Goal: Leave review/rating: Share an evaluation or opinion about a product, service, or content

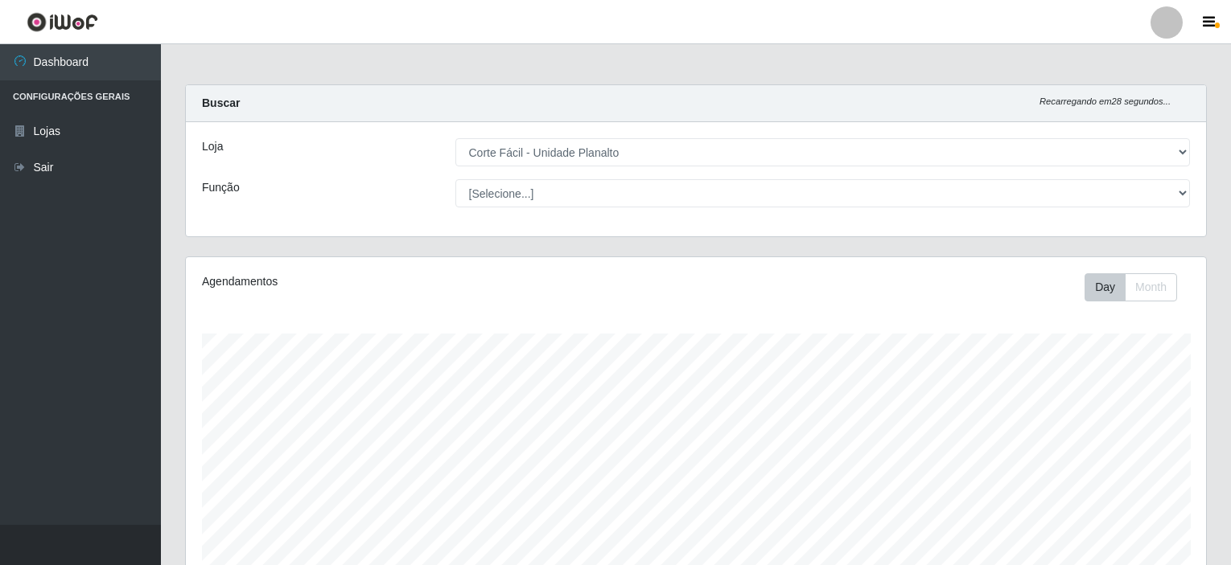
select select "202"
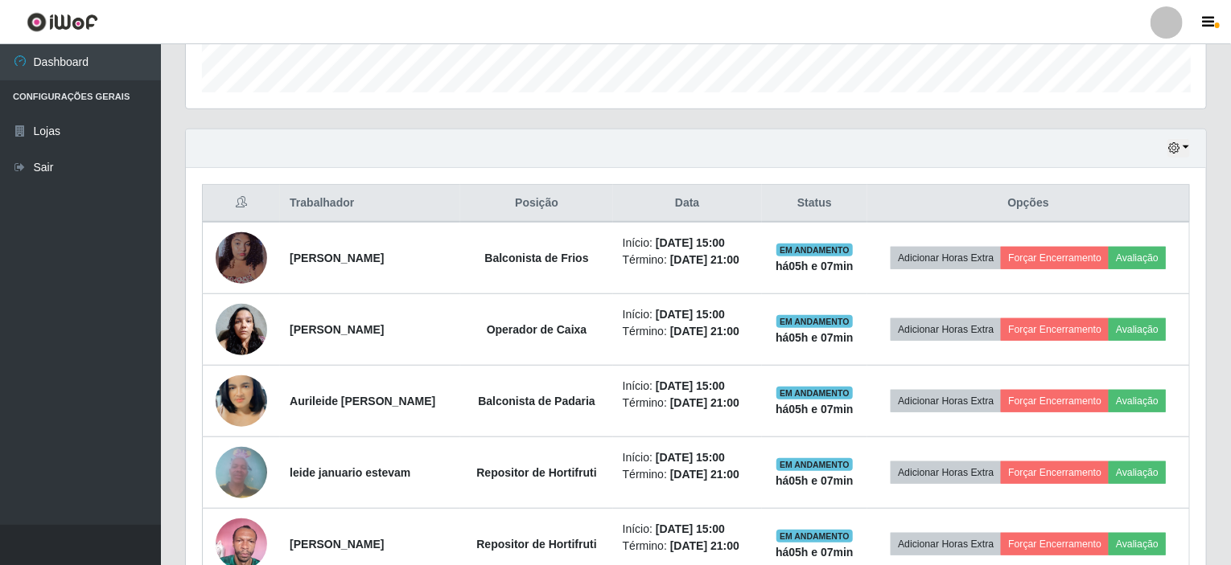
scroll to position [563, 0]
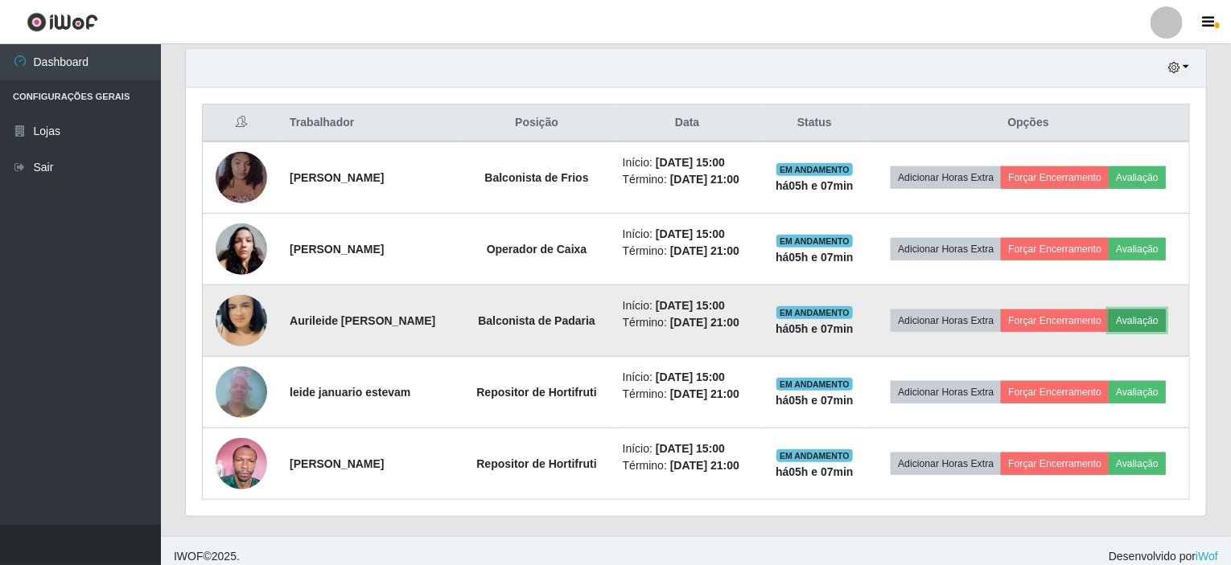
click at [1151, 318] on button "Avaliação" at bounding box center [1136, 321] width 57 height 23
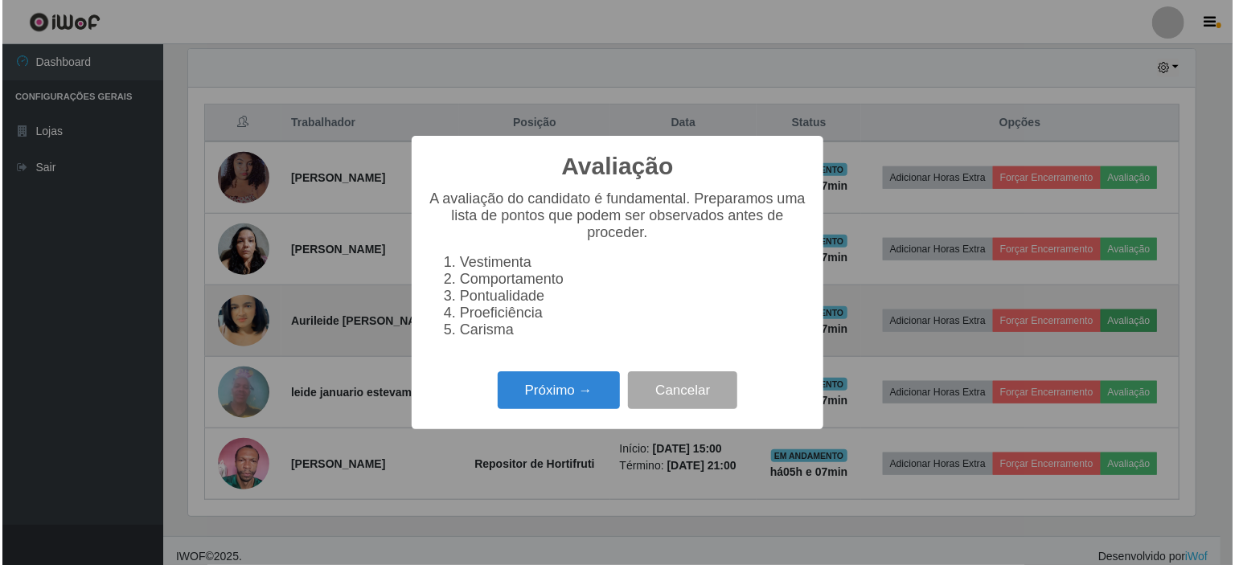
scroll to position [334, 1013]
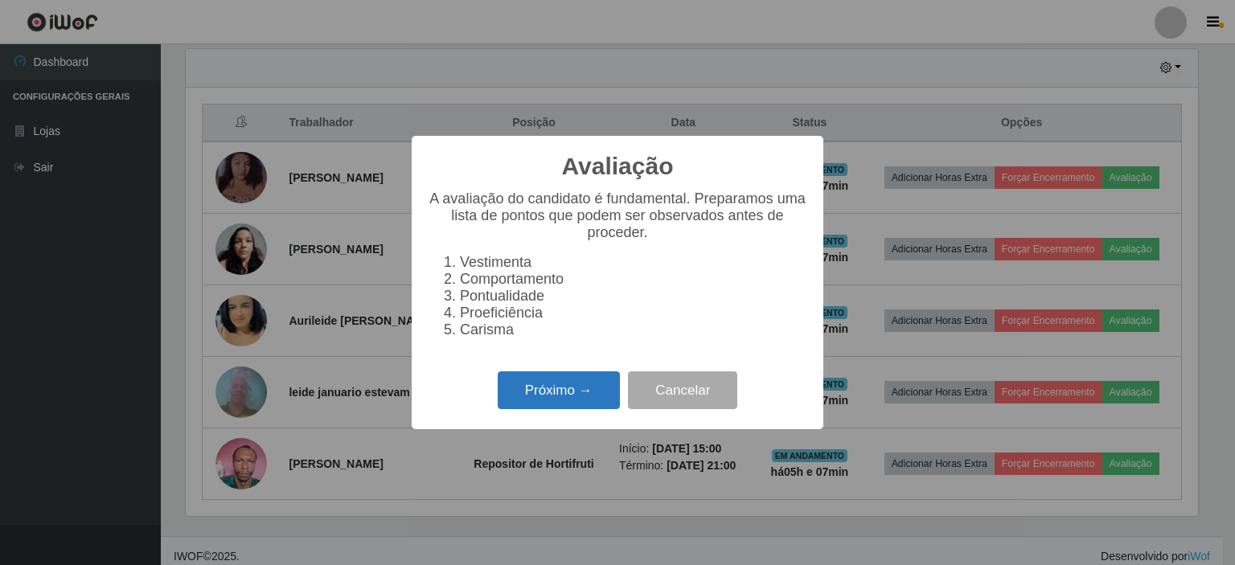
click at [557, 401] on button "Próximo →" at bounding box center [559, 391] width 122 height 38
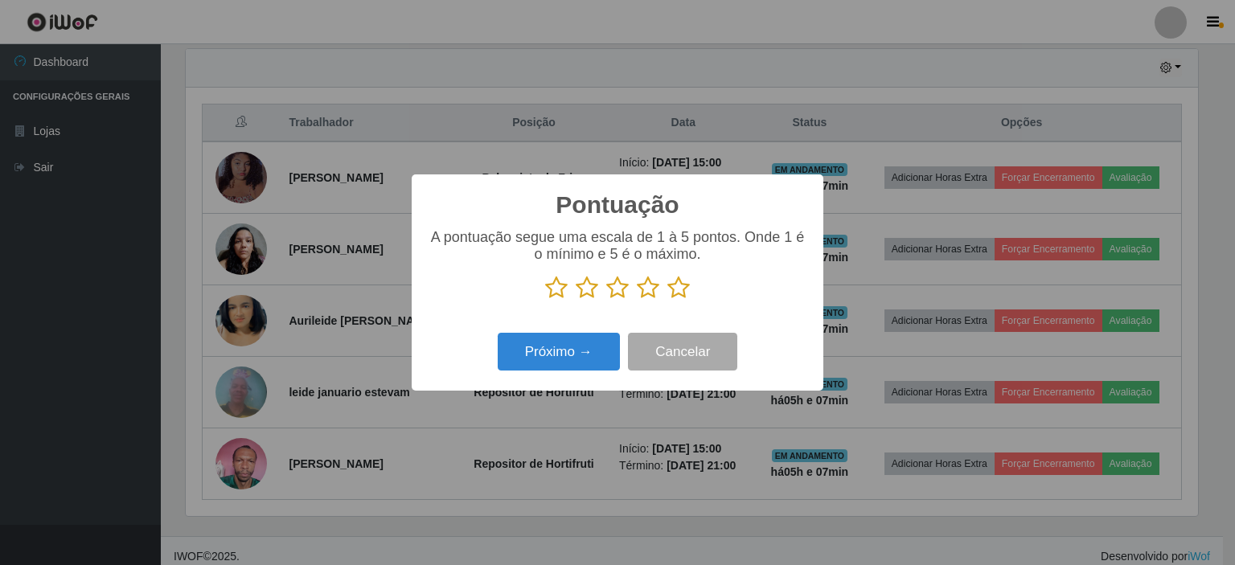
click at [561, 294] on icon at bounding box center [556, 288] width 23 height 24
click at [545, 300] on input "radio" at bounding box center [545, 300] width 0 height 0
click at [547, 348] on button "Próximo →" at bounding box center [559, 352] width 122 height 38
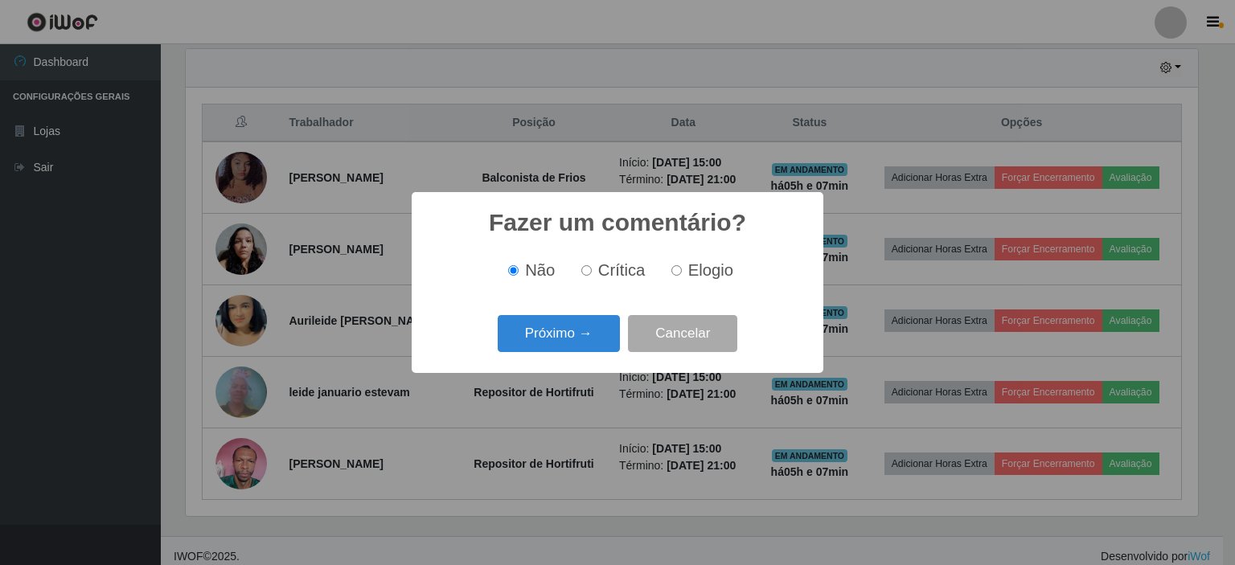
click at [594, 269] on label "Crítica" at bounding box center [610, 270] width 71 height 18
click at [592, 269] on input "Crítica" at bounding box center [586, 270] width 10 height 10
radio input "true"
click at [583, 333] on button "Próximo →" at bounding box center [559, 334] width 122 height 38
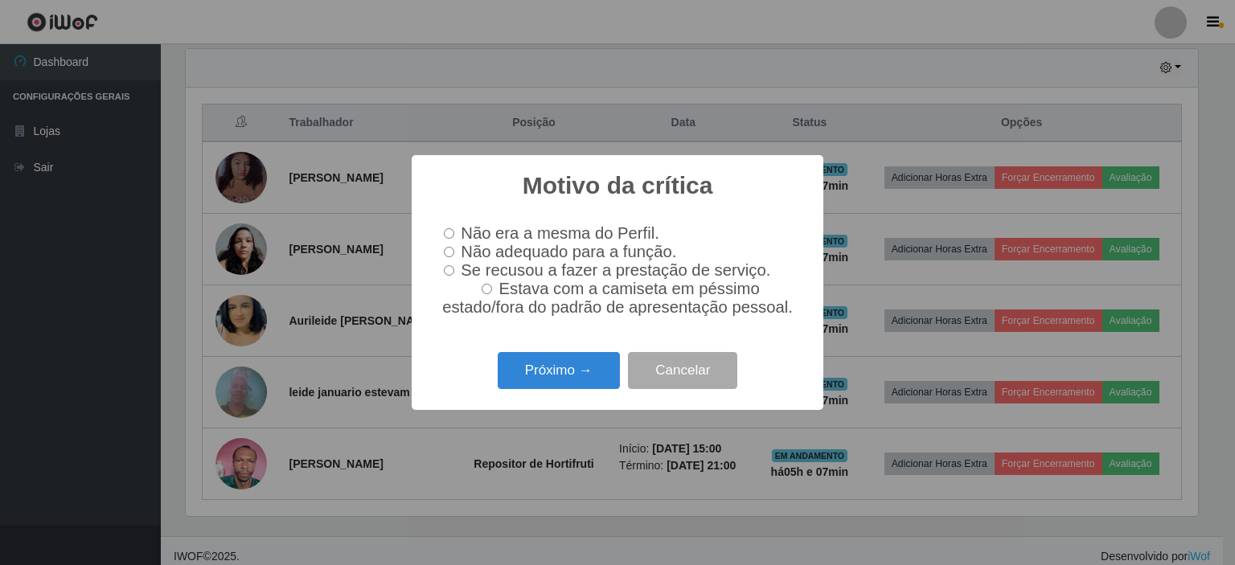
click at [446, 249] on input "Não adequado para a função." at bounding box center [449, 252] width 10 height 10
radio input "true"
click at [547, 376] on button "Próximo →" at bounding box center [559, 371] width 122 height 38
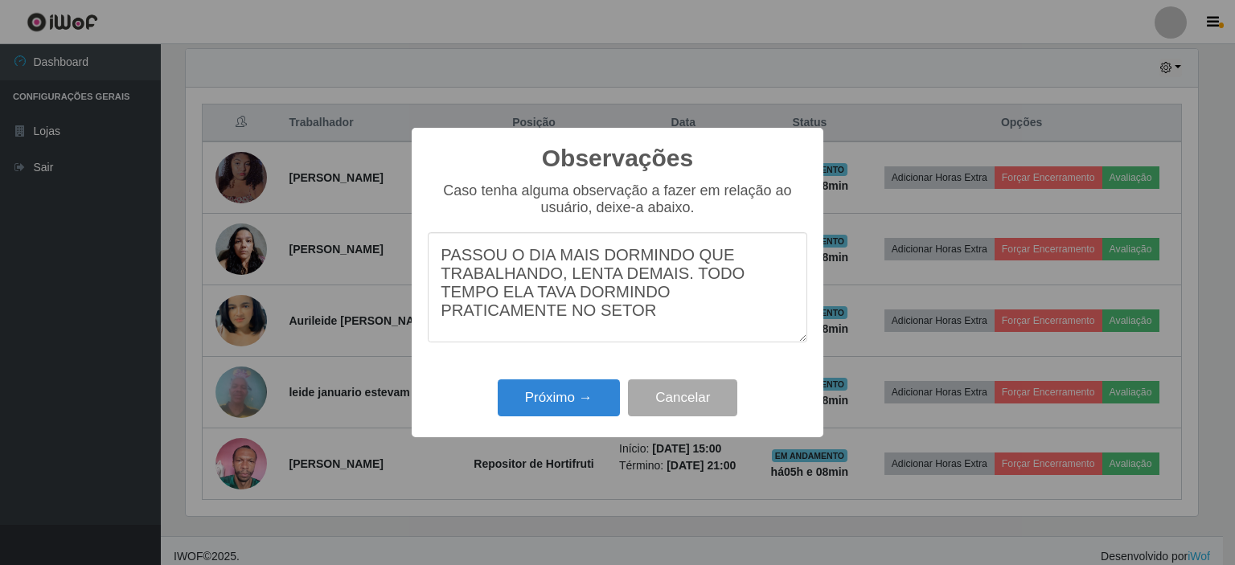
click at [502, 298] on textarea "PASSOU O DIA MAIS DORMINDO QUE TRABALHANDO, LENTA DEMAIS. TODO TEMPO ELA TAVA D…" at bounding box center [618, 287] width 380 height 110
click at [478, 323] on textarea "PASSOU O DIA MAIS DORMINDO QUE TRABALHANDO, LENTA DEMAIS. TODO TEMPO ELA TAVA D…" at bounding box center [618, 287] width 380 height 110
type textarea "PASSOU O DIA MAIS DORMINDO QUE TRABALHANDO, LENTA DEMAIS. TODO TEMPO ELA TAVA D…"
click at [534, 402] on button "Próximo →" at bounding box center [559, 399] width 122 height 38
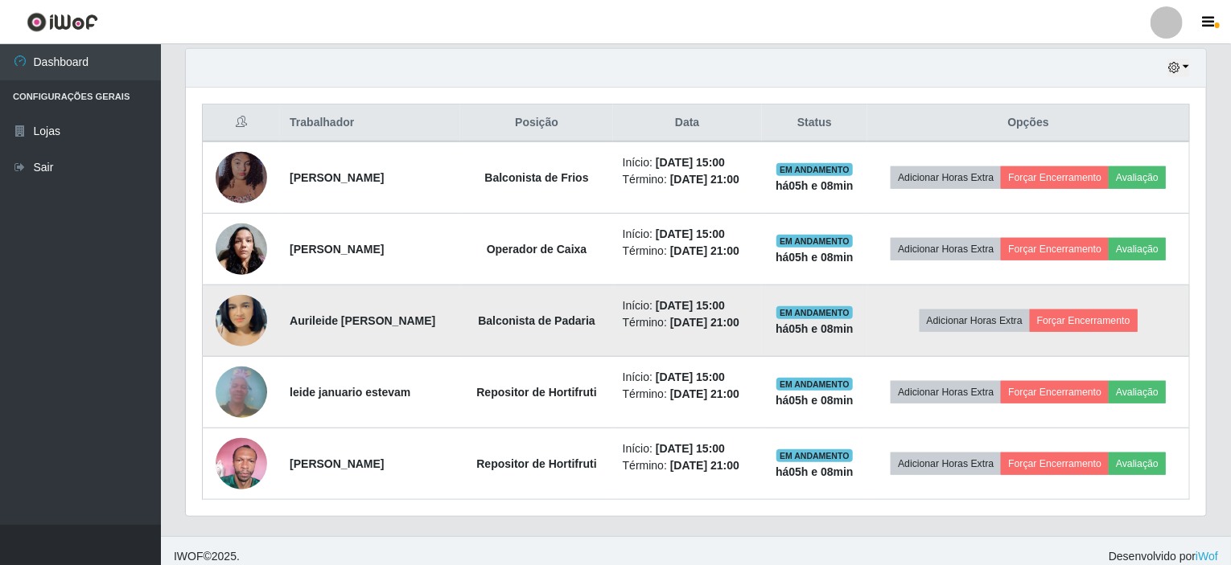
scroll to position [570, 0]
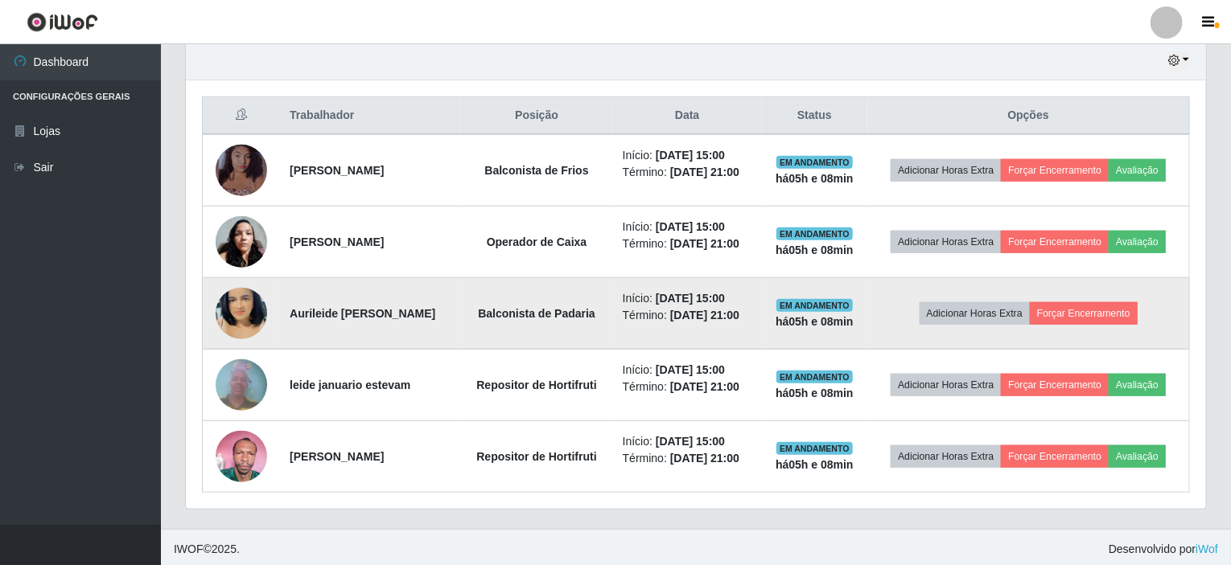
click at [245, 311] on img at bounding box center [241, 314] width 51 height 92
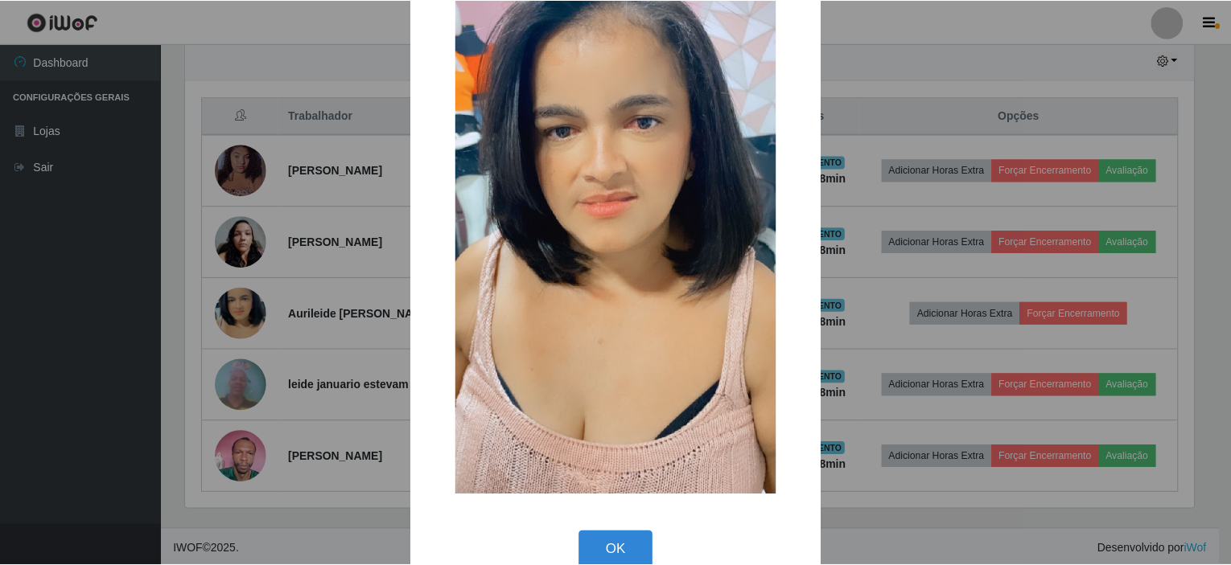
scroll to position [146, 0]
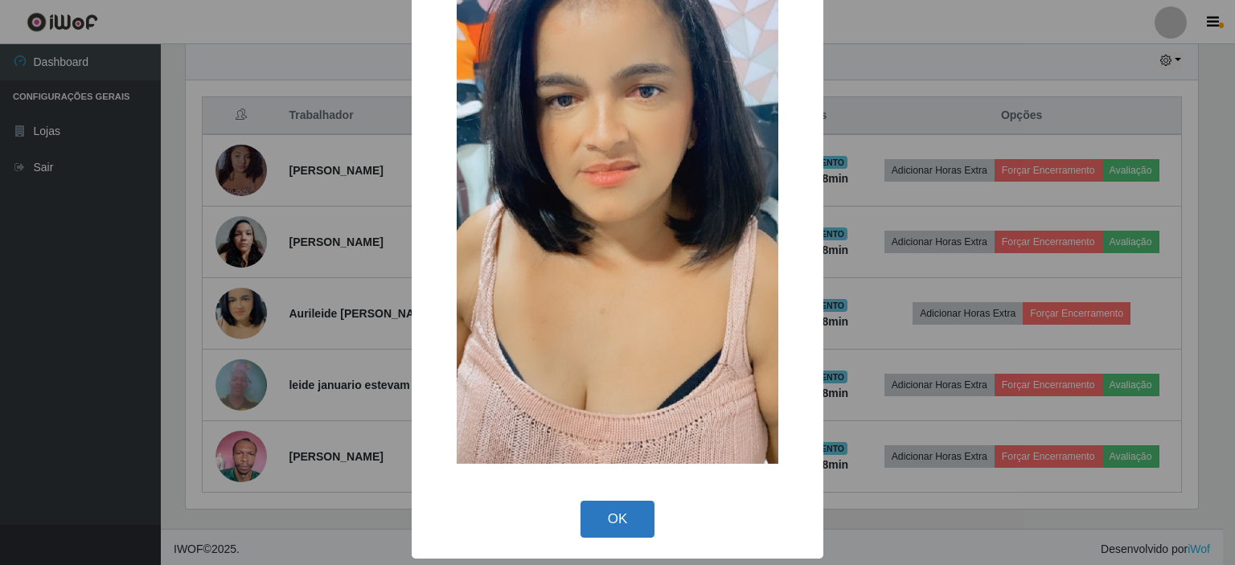
click at [611, 513] on button "OK" at bounding box center [618, 520] width 75 height 38
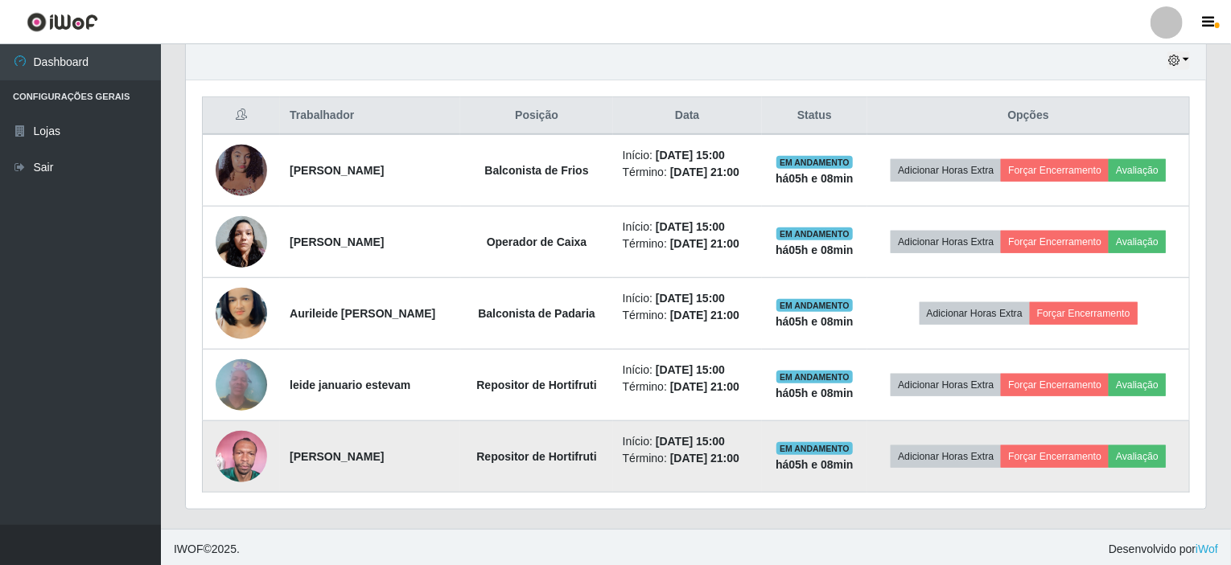
scroll to position [334, 1020]
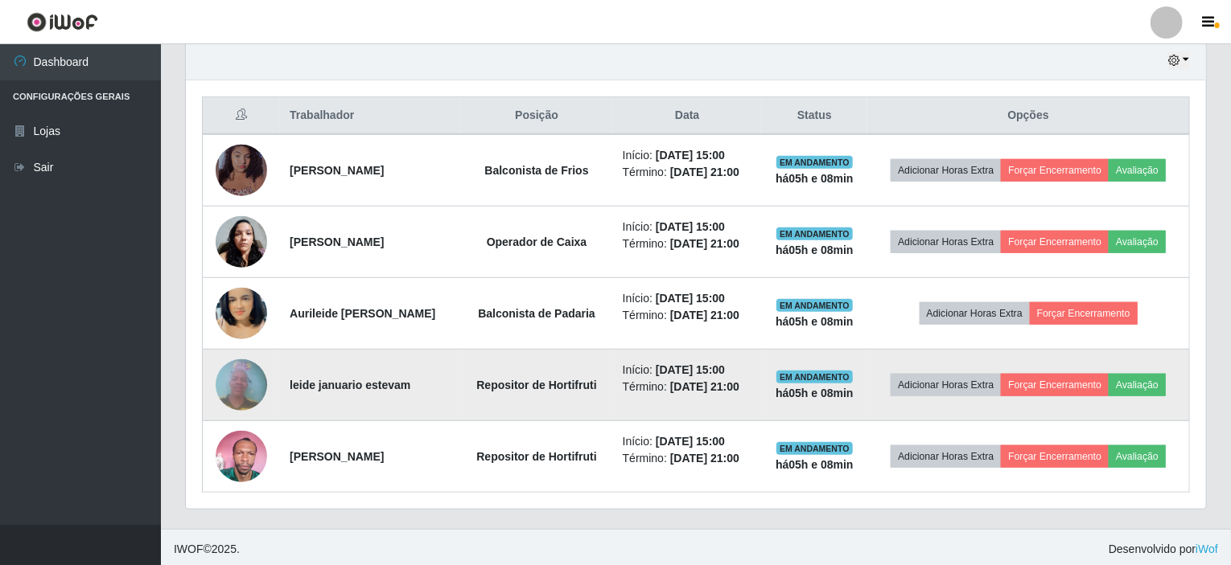
click at [255, 377] on img at bounding box center [241, 385] width 51 height 68
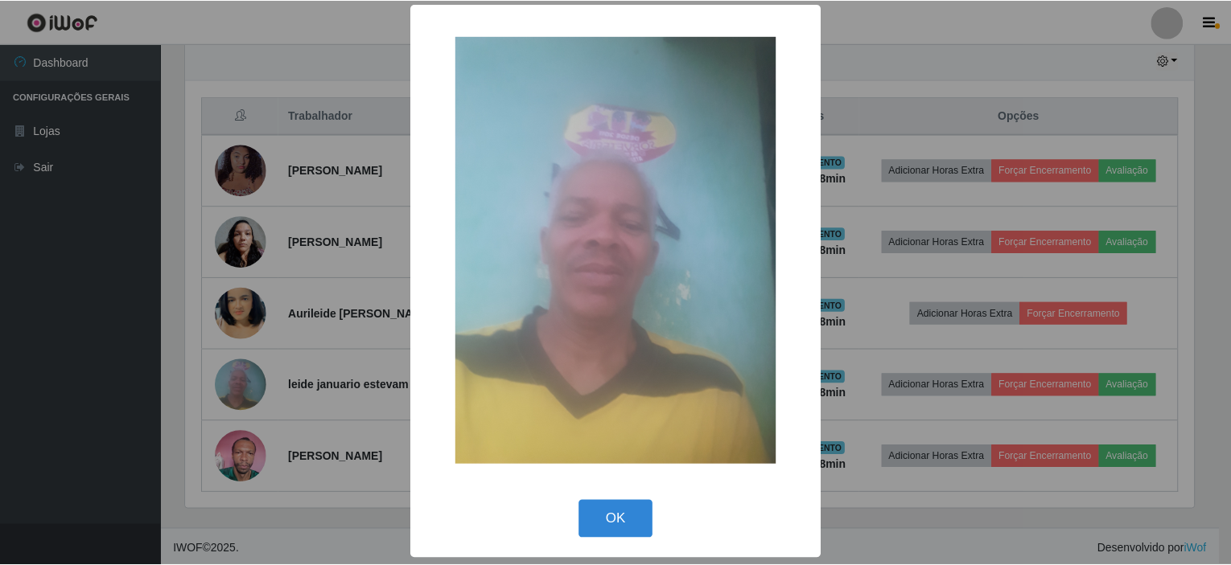
scroll to position [3, 0]
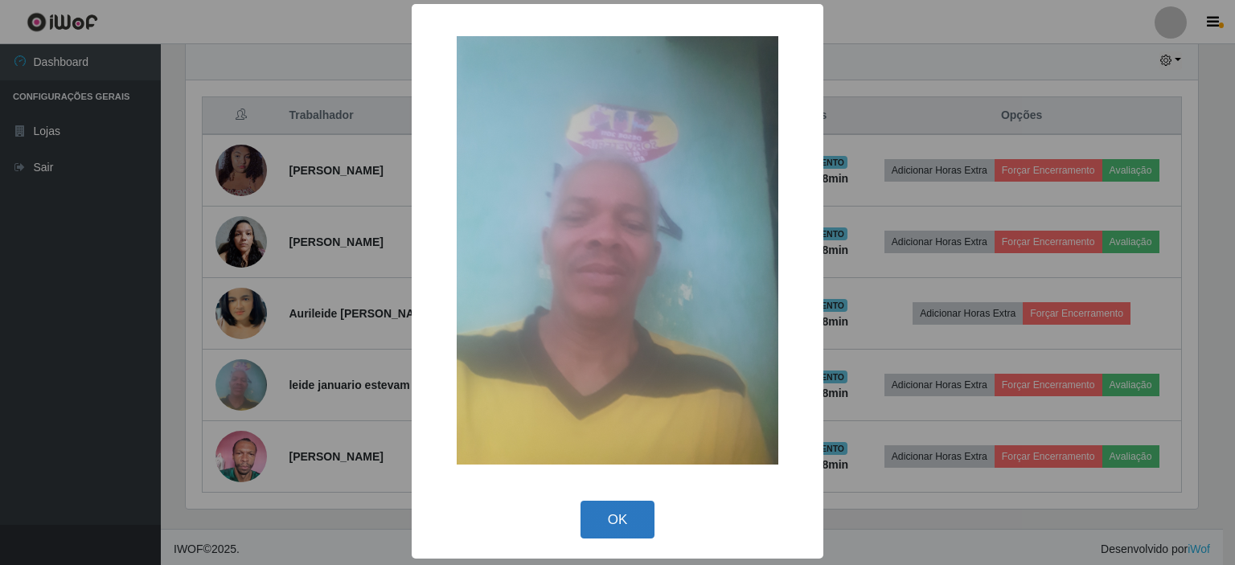
click at [599, 527] on button "OK" at bounding box center [618, 520] width 75 height 38
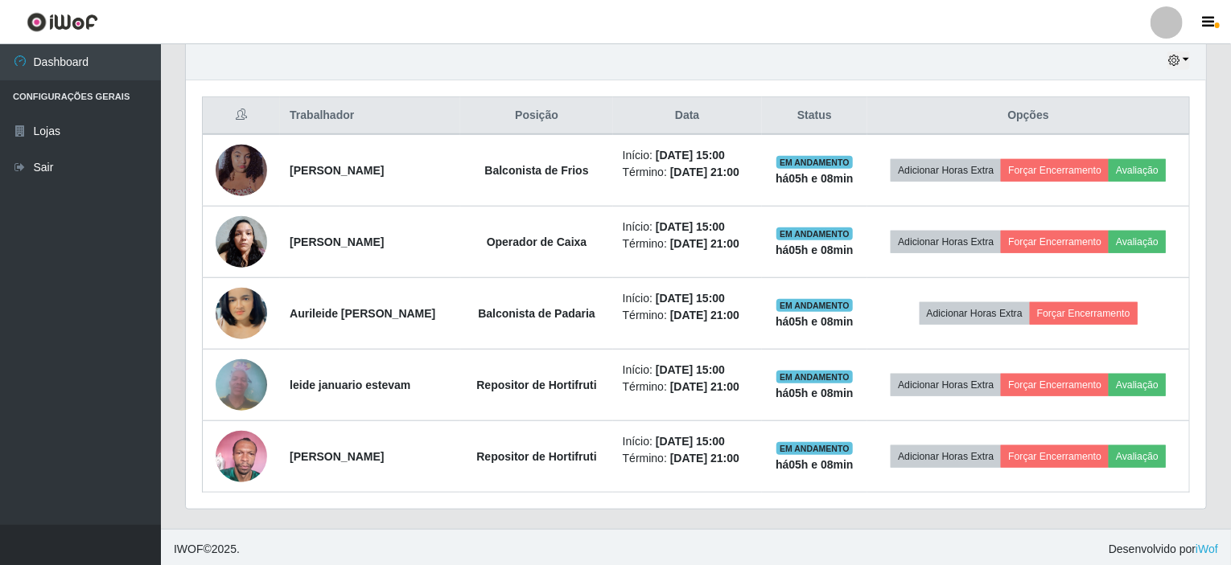
scroll to position [334, 1020]
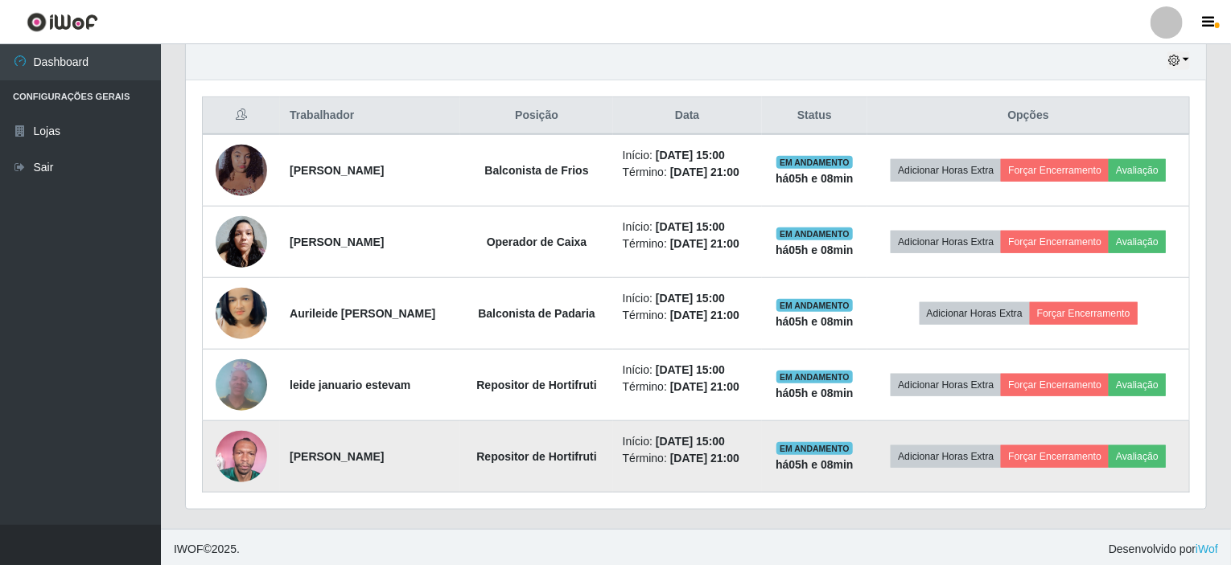
click at [241, 456] on img at bounding box center [241, 456] width 51 height 68
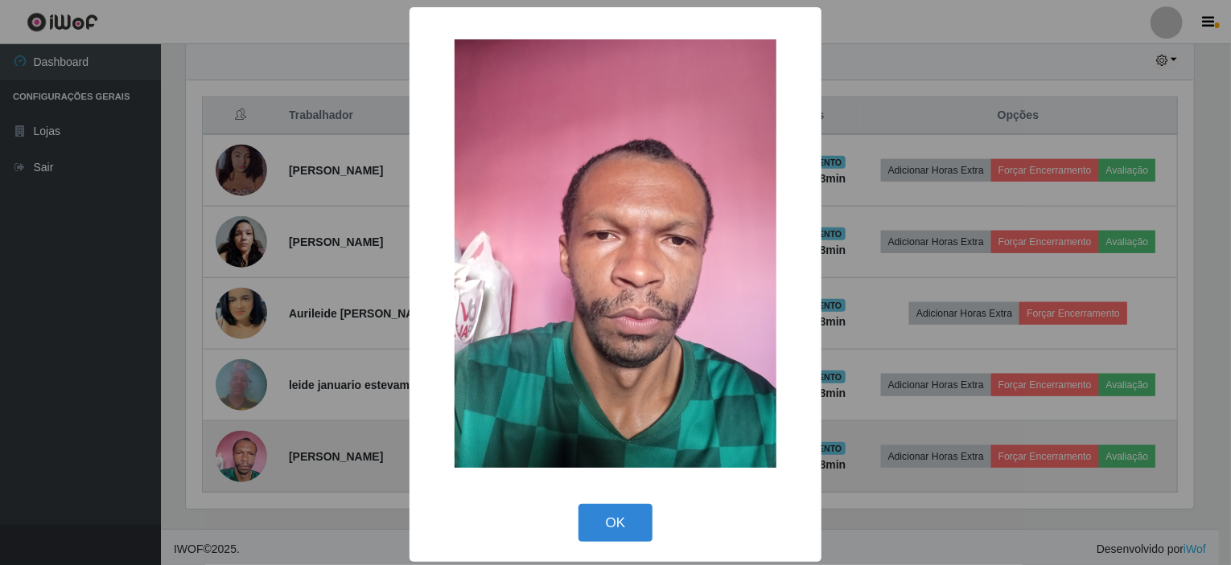
scroll to position [334, 1013]
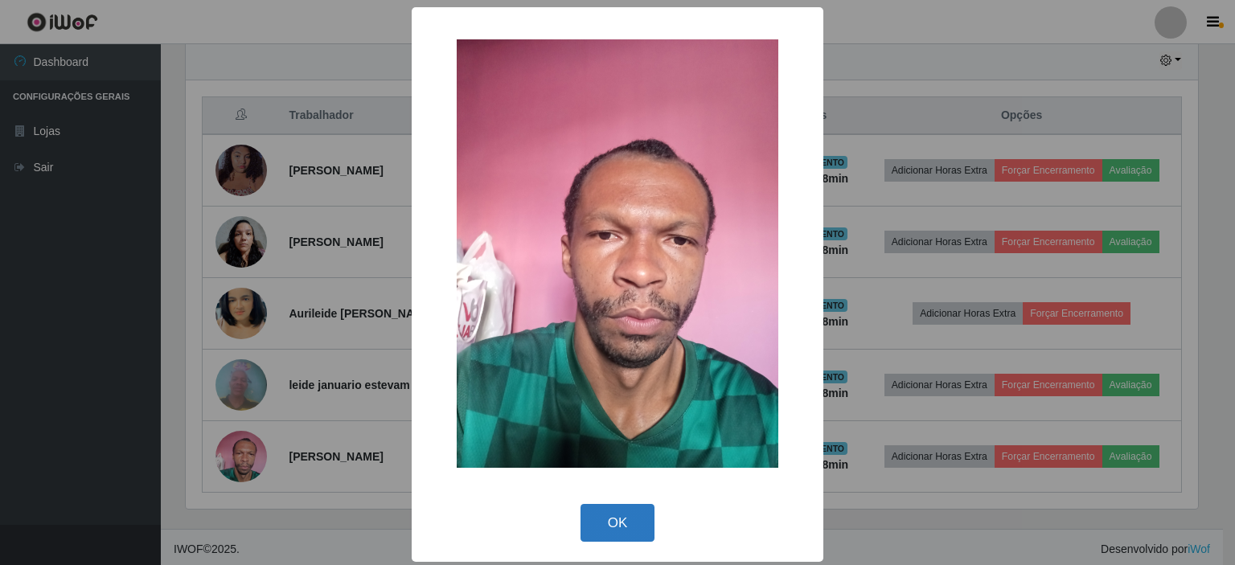
click at [622, 531] on button "OK" at bounding box center [618, 523] width 75 height 38
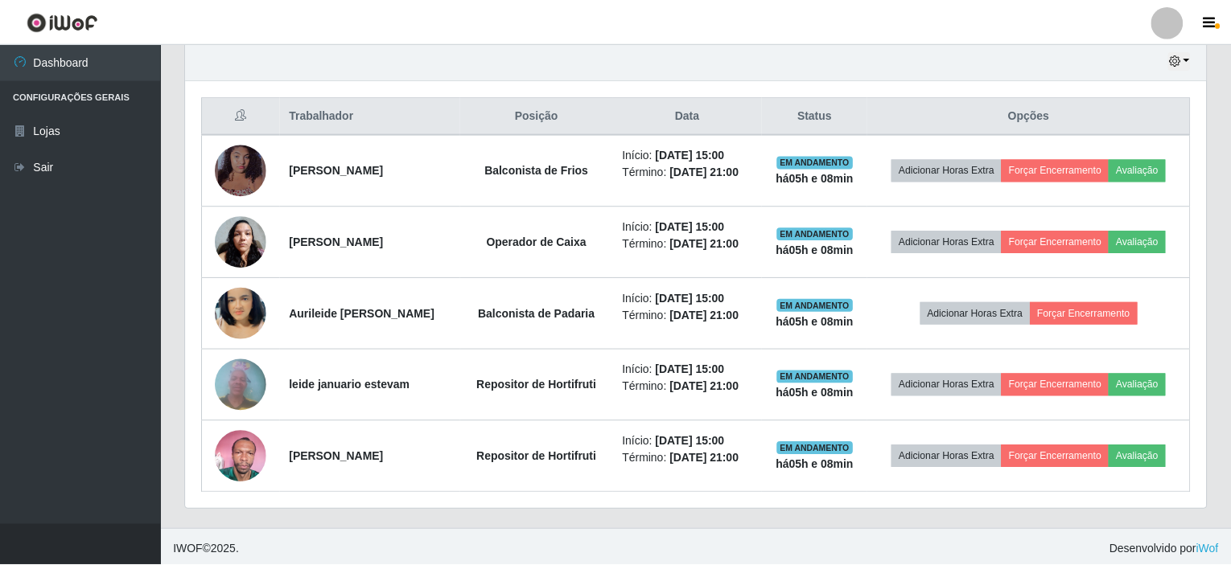
scroll to position [334, 1020]
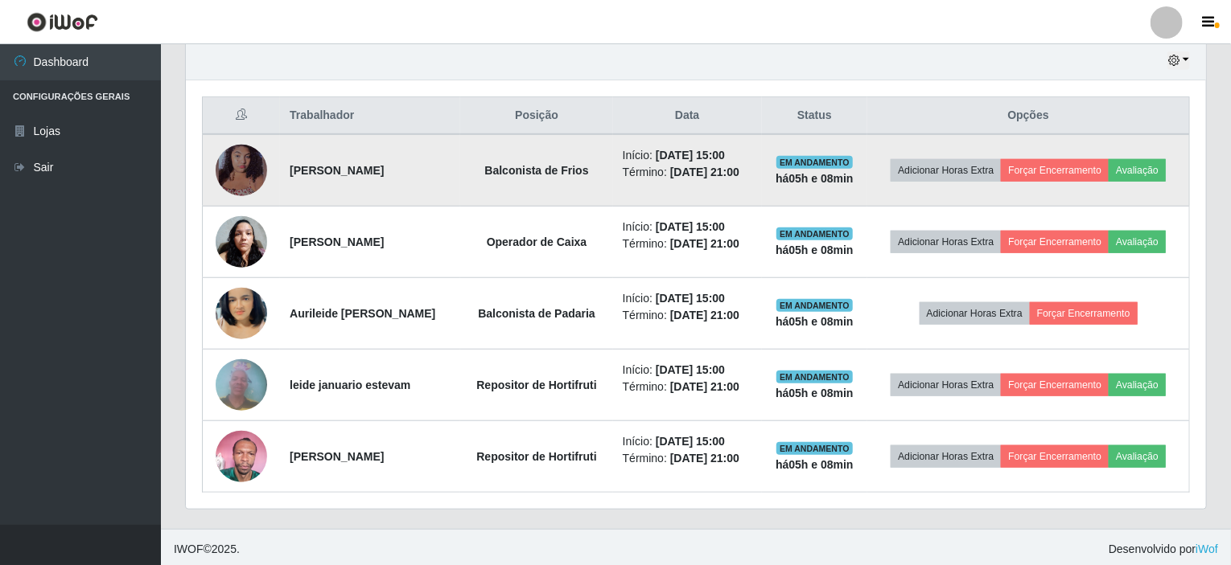
click at [247, 171] on img at bounding box center [241, 171] width 51 height 60
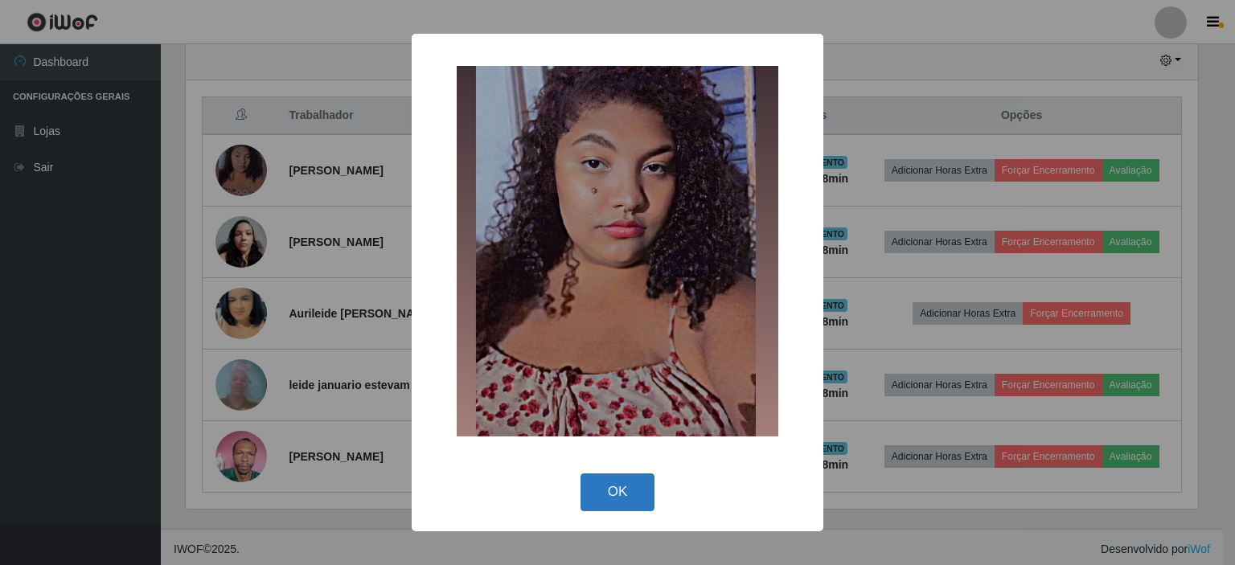
click at [627, 491] on button "OK" at bounding box center [618, 493] width 75 height 38
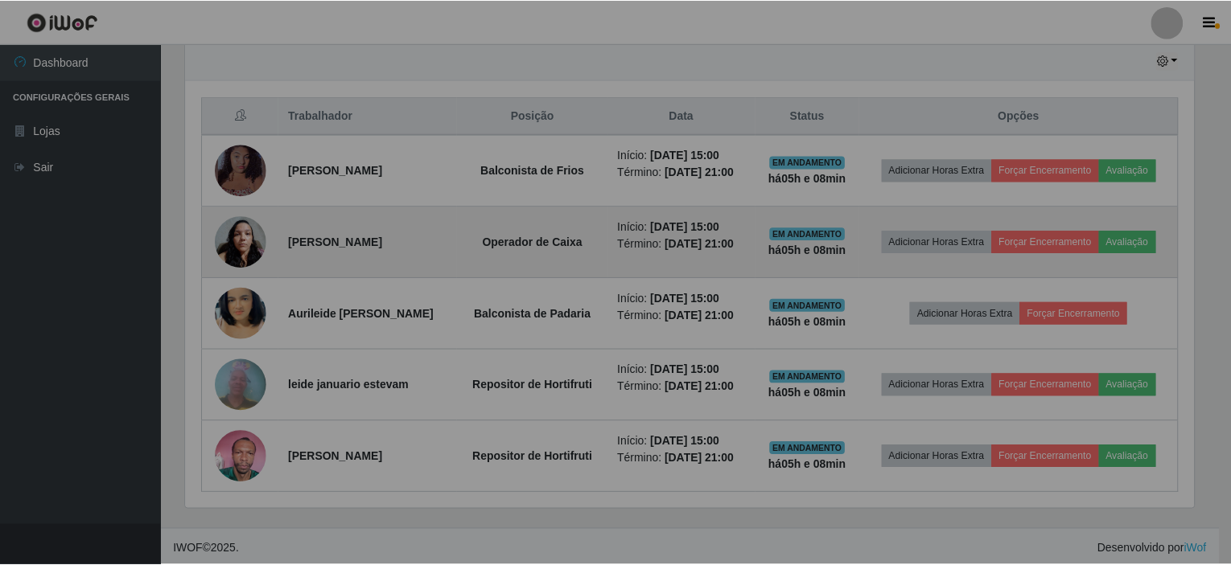
scroll to position [334, 1020]
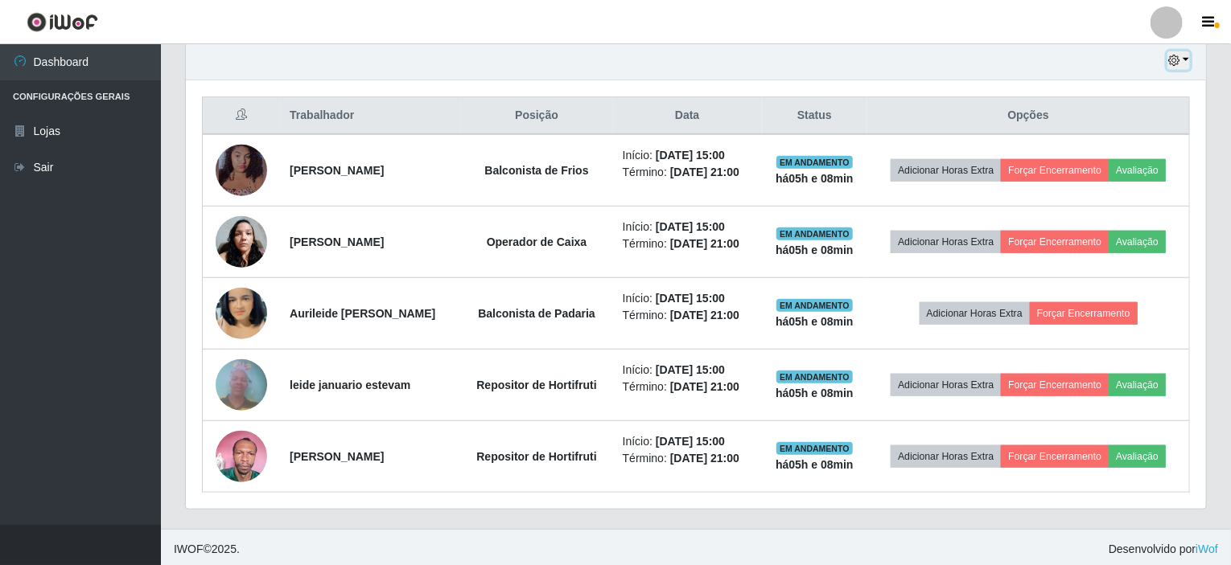
click at [1189, 57] on button "button" at bounding box center [1178, 60] width 23 height 18
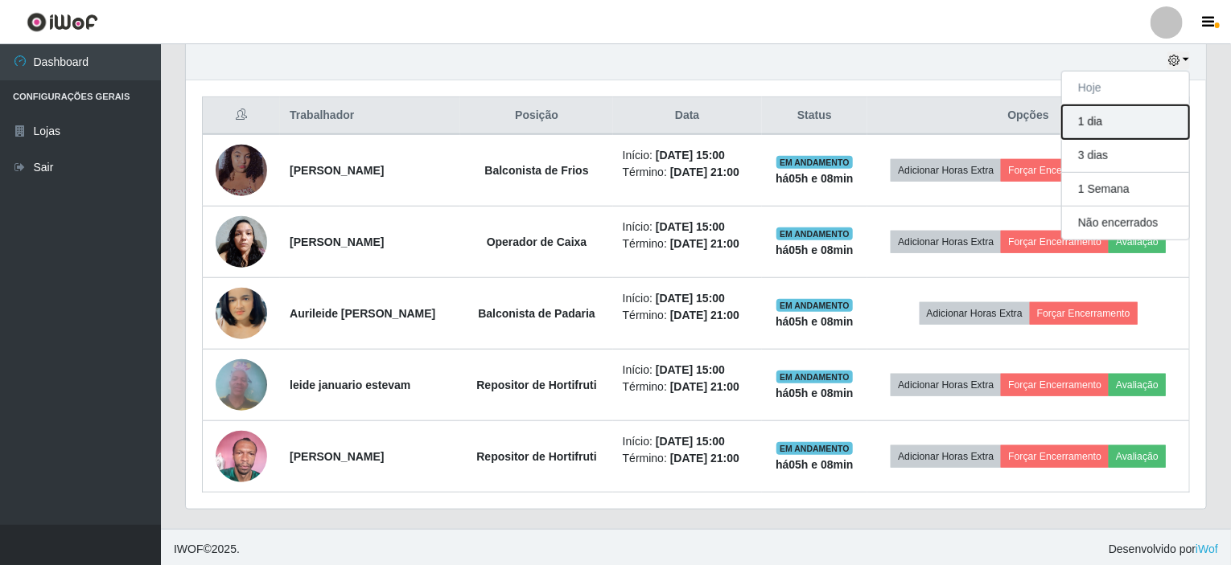
click at [1093, 124] on button "1 dia" at bounding box center [1125, 122] width 127 height 34
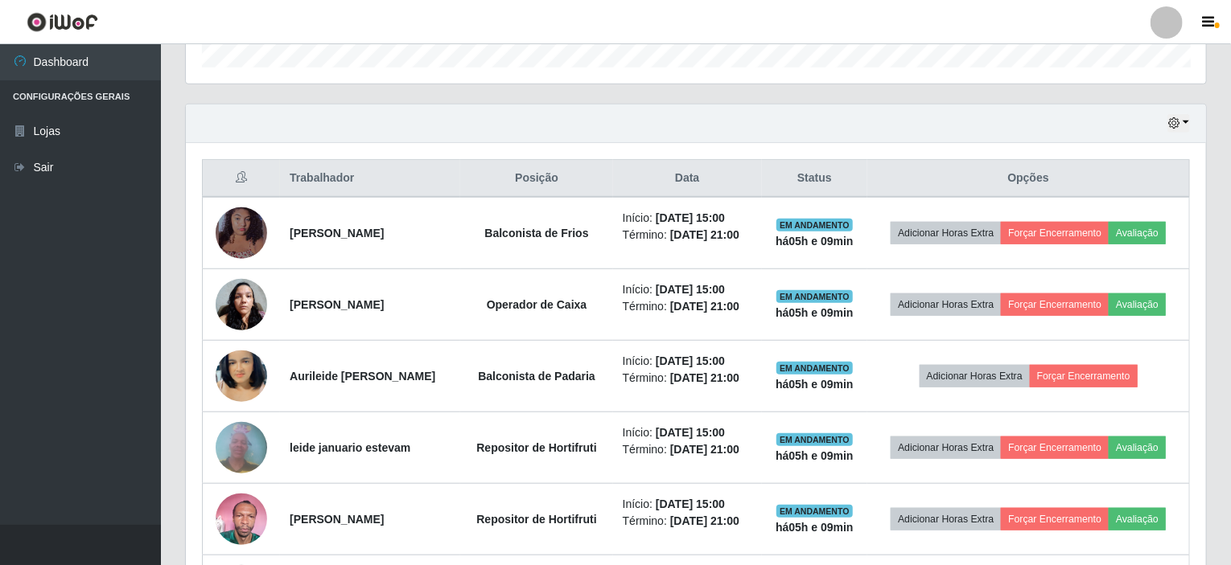
scroll to position [347, 0]
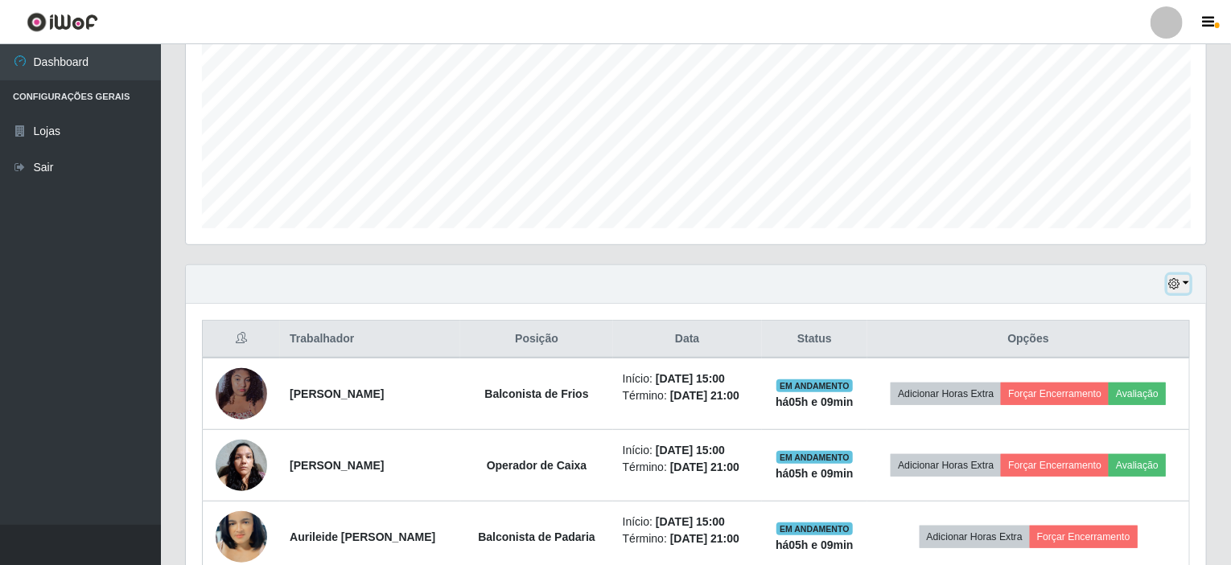
click at [1187, 286] on button "button" at bounding box center [1178, 284] width 23 height 18
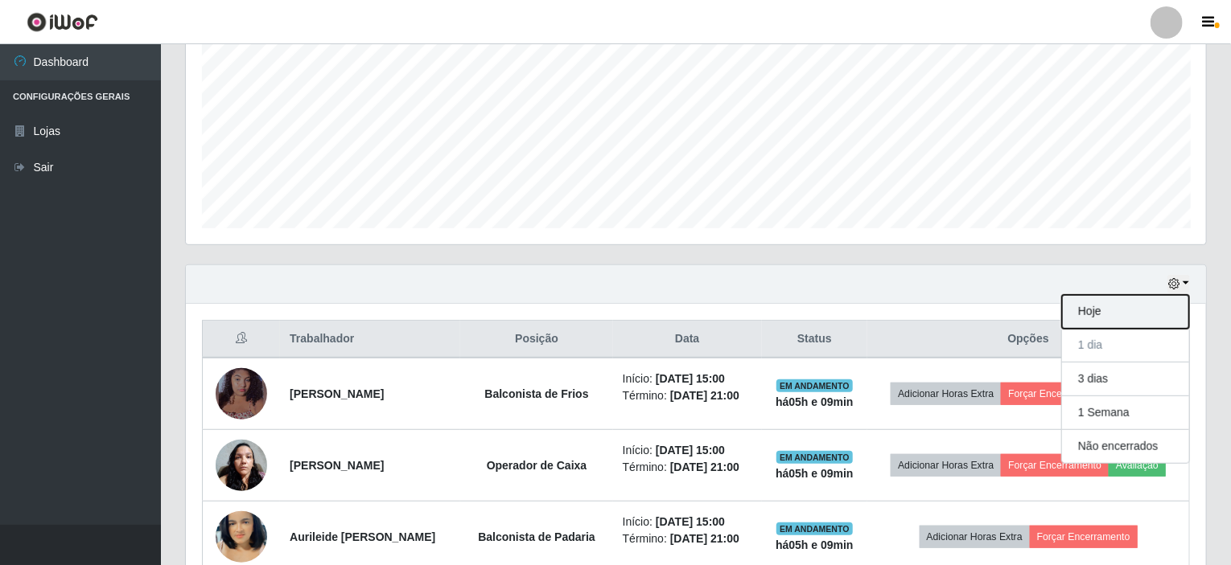
click at [1091, 313] on button "Hoje" at bounding box center [1125, 312] width 127 height 34
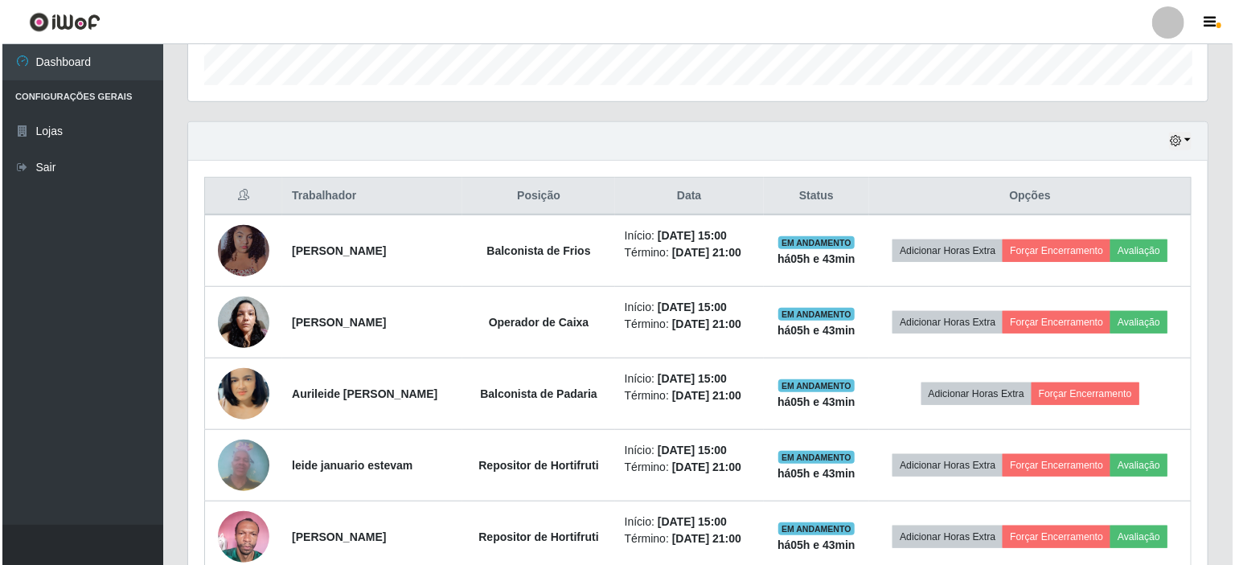
scroll to position [570, 0]
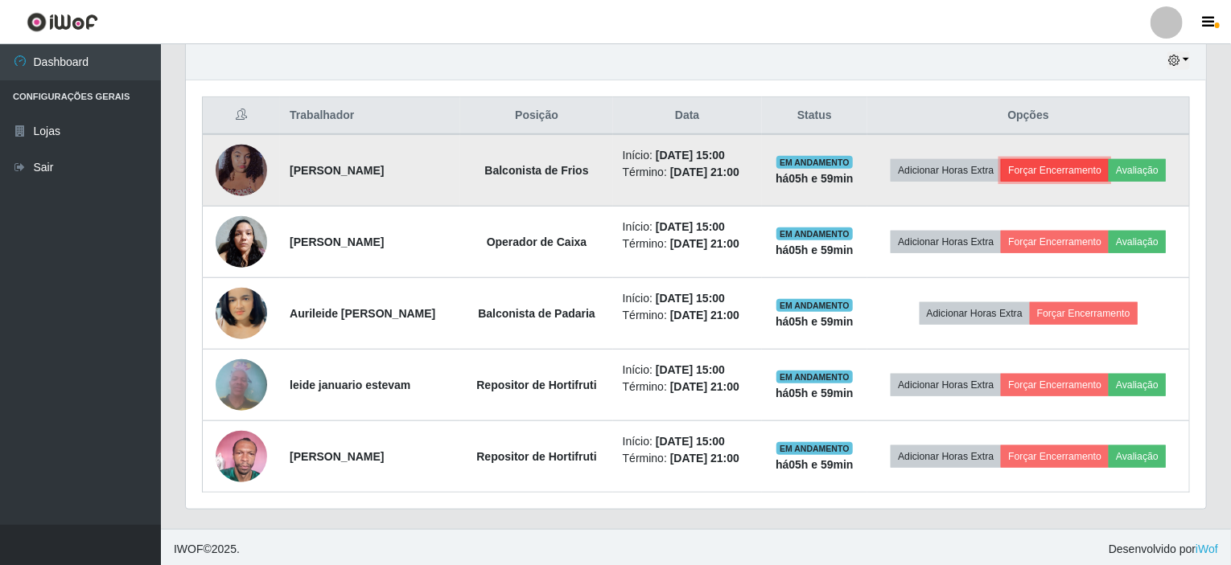
click at [1056, 170] on button "Forçar Encerramento" at bounding box center [1055, 170] width 108 height 23
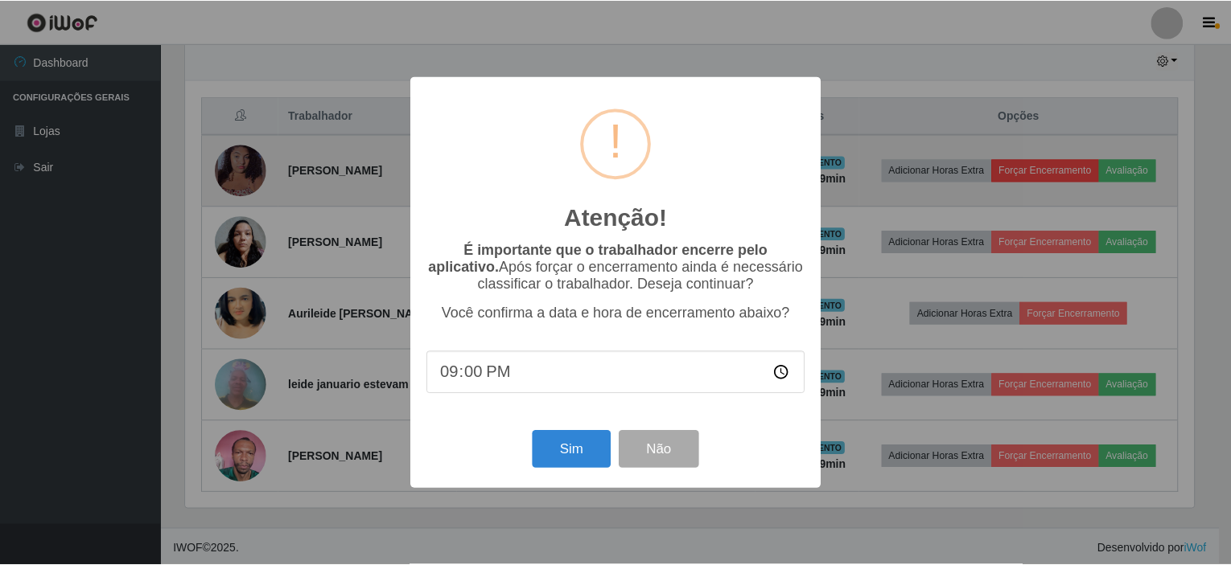
scroll to position [334, 1013]
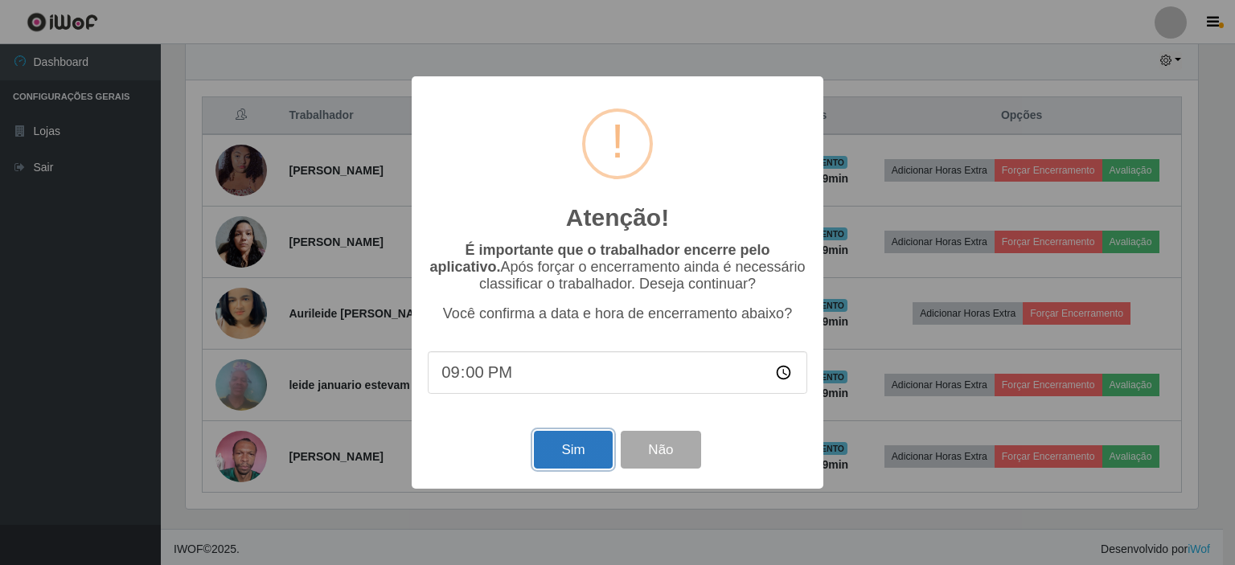
click at [551, 443] on button "Sim" at bounding box center [573, 450] width 78 height 38
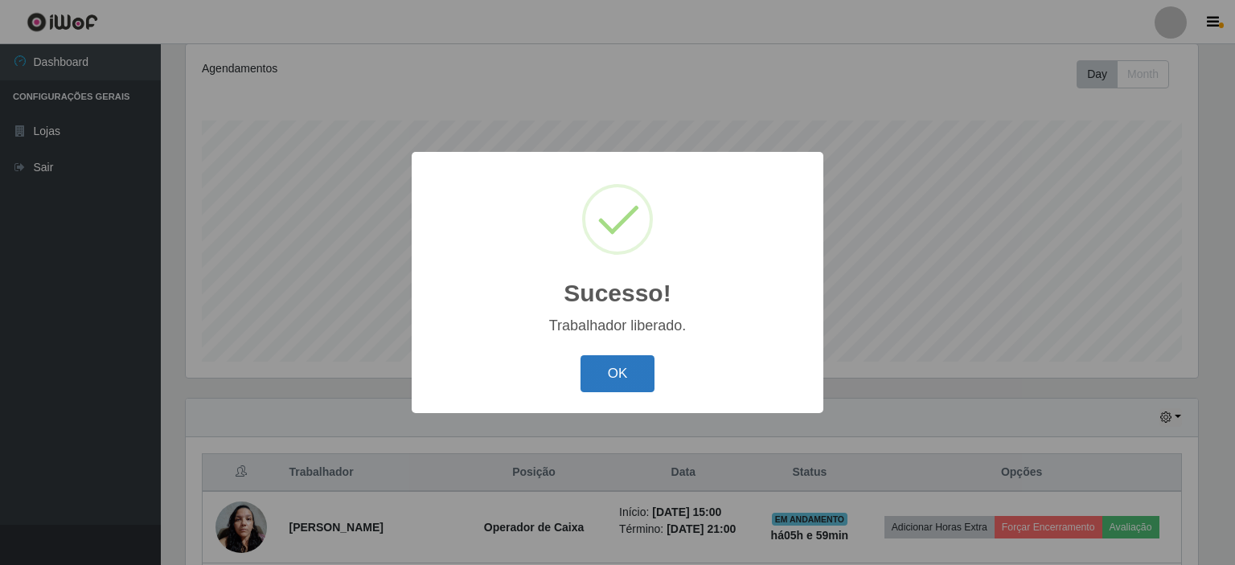
click at [618, 382] on button "OK" at bounding box center [618, 374] width 75 height 38
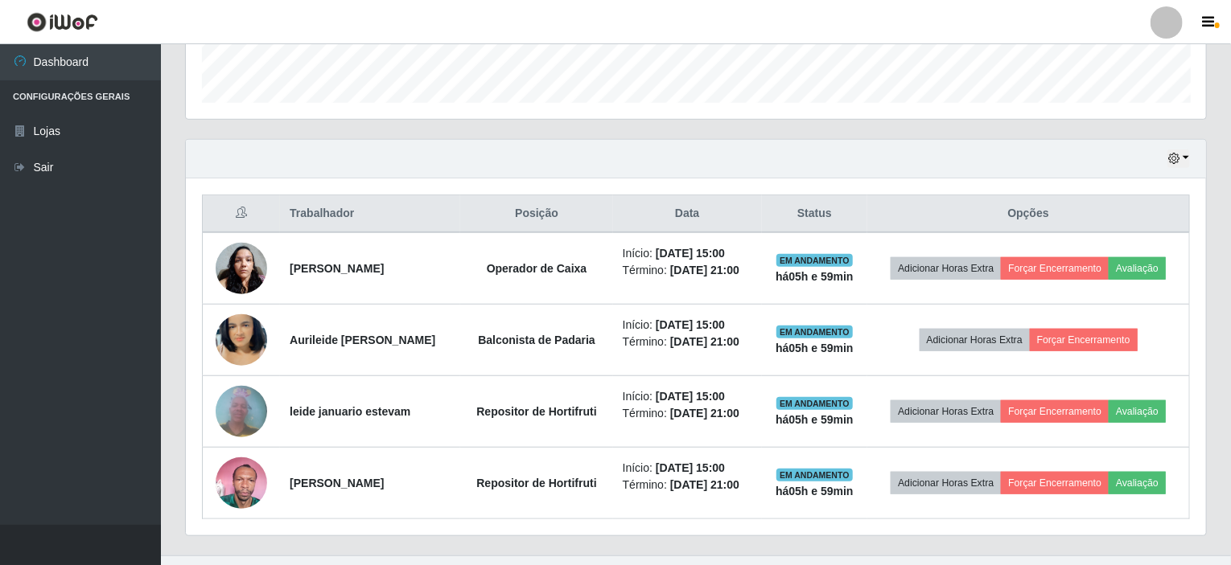
scroll to position [499, 0]
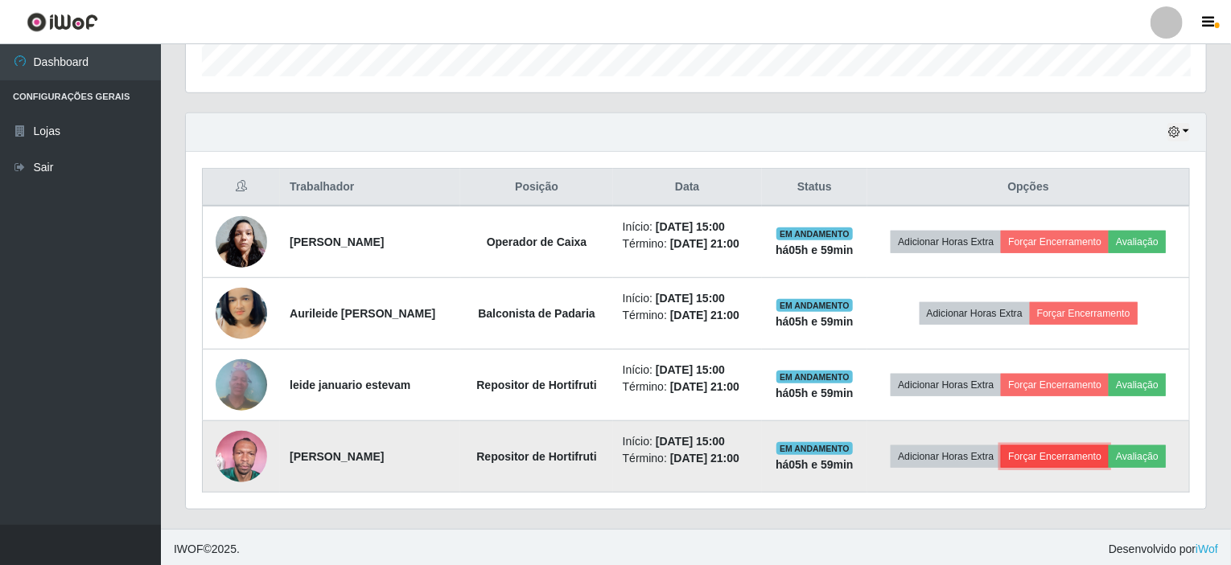
click at [1071, 459] on button "Forçar Encerramento" at bounding box center [1055, 457] width 108 height 23
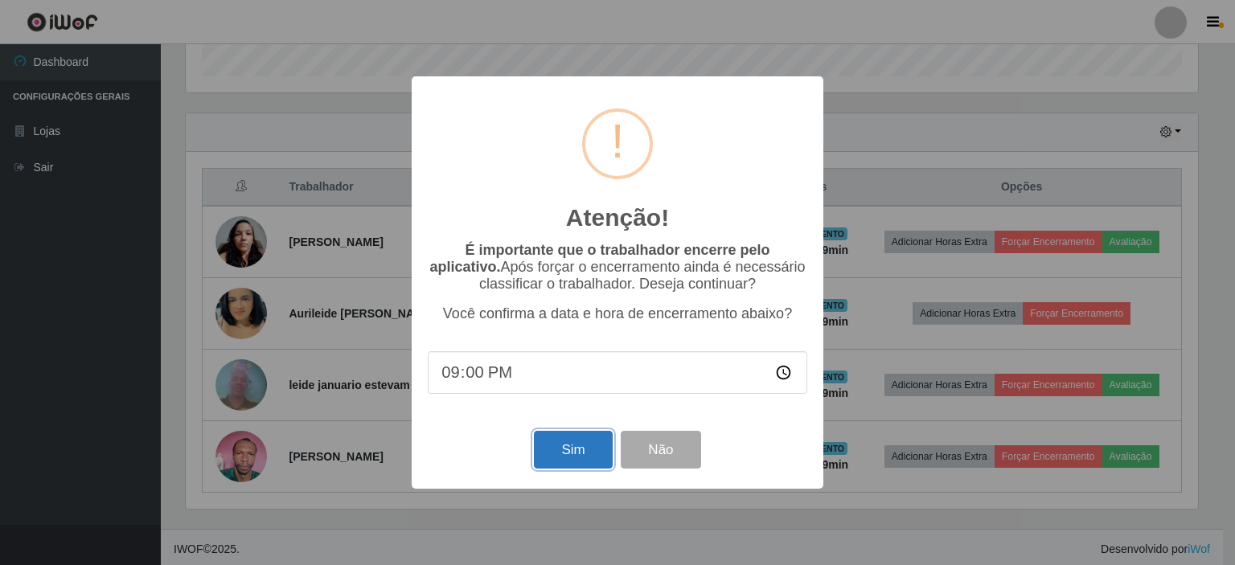
click at [571, 450] on button "Sim" at bounding box center [573, 450] width 78 height 38
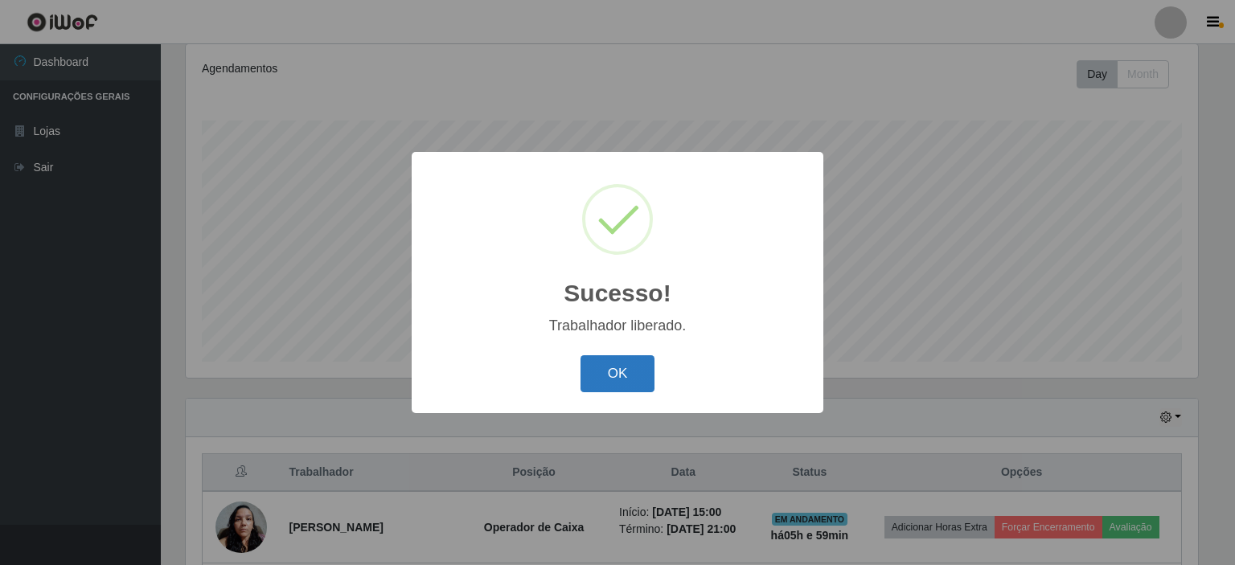
click at [618, 383] on button "OK" at bounding box center [618, 374] width 75 height 38
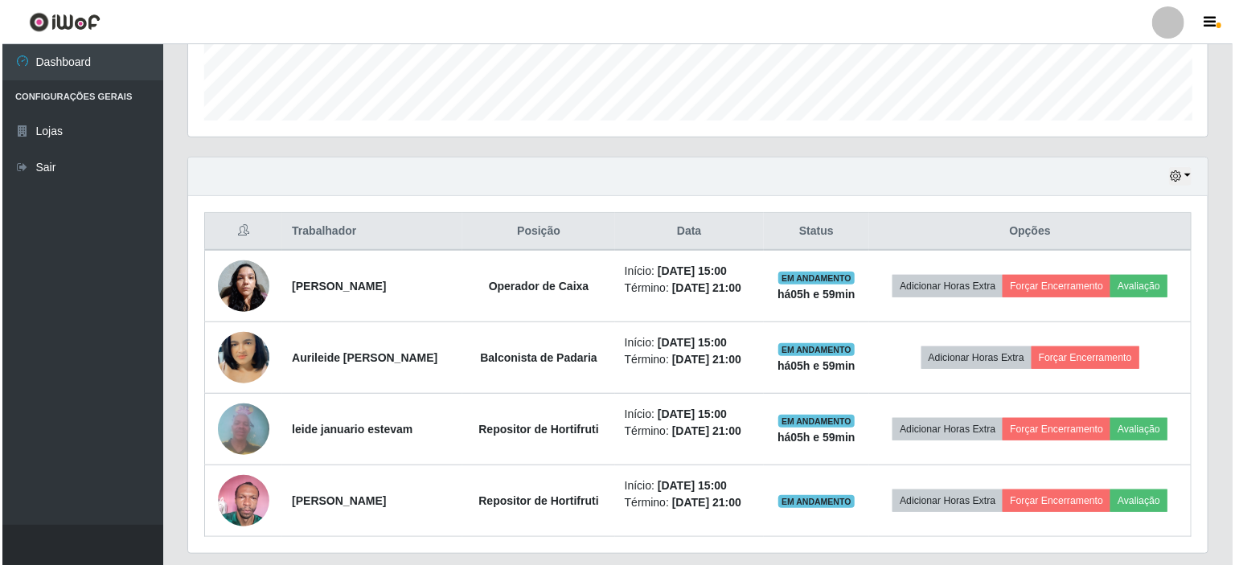
scroll to position [499, 0]
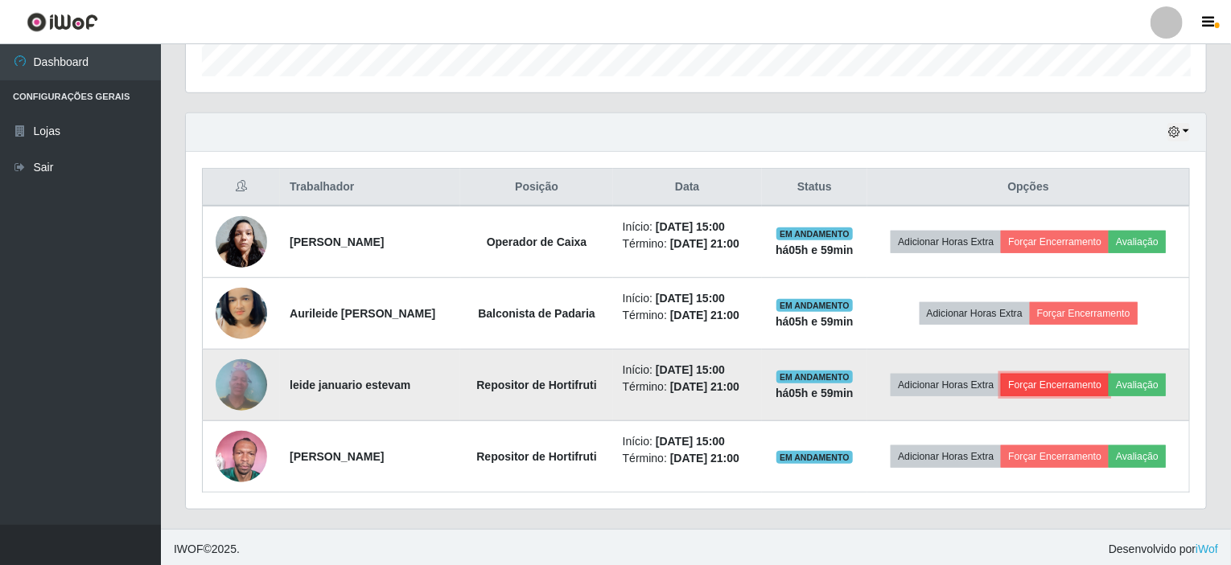
click at [1069, 376] on button "Forçar Encerramento" at bounding box center [1055, 385] width 108 height 23
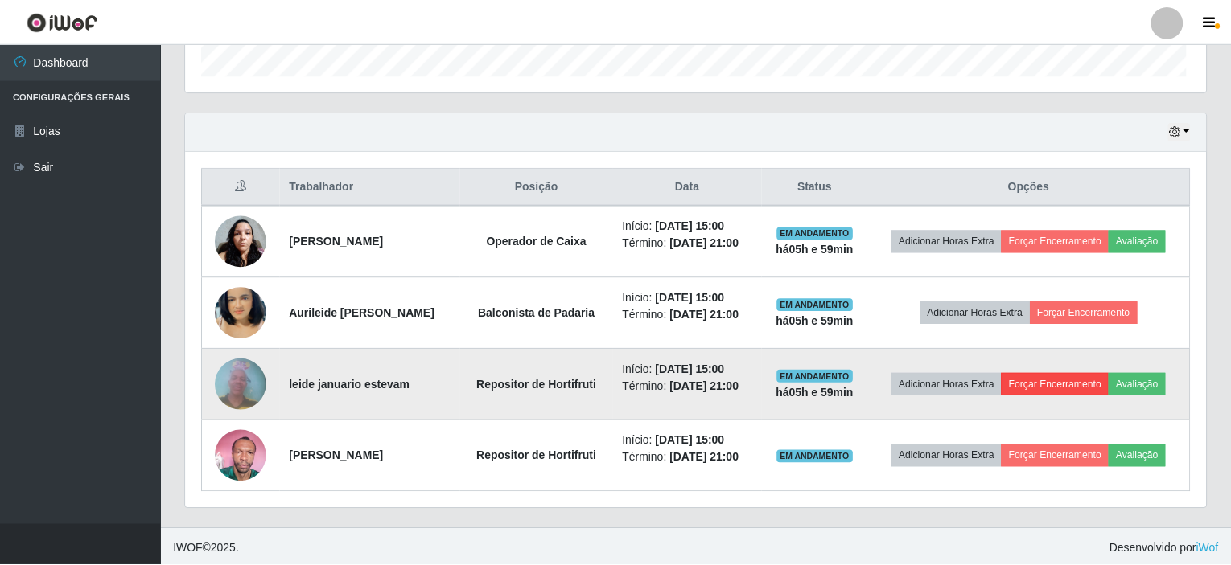
scroll to position [334, 1013]
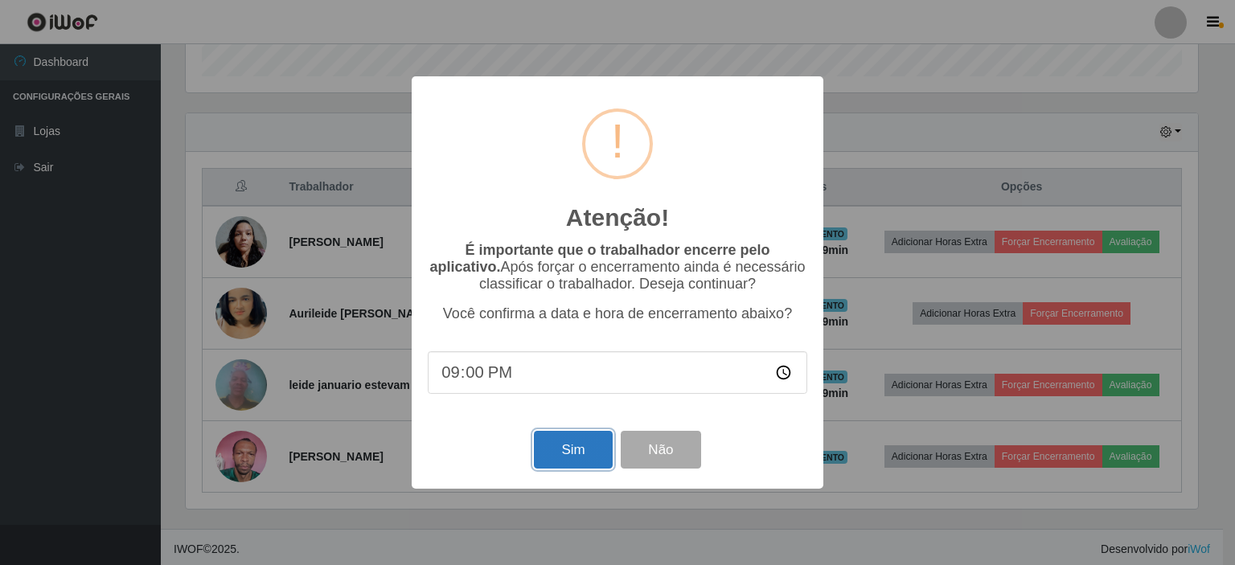
click at [588, 454] on button "Sim" at bounding box center [573, 450] width 78 height 38
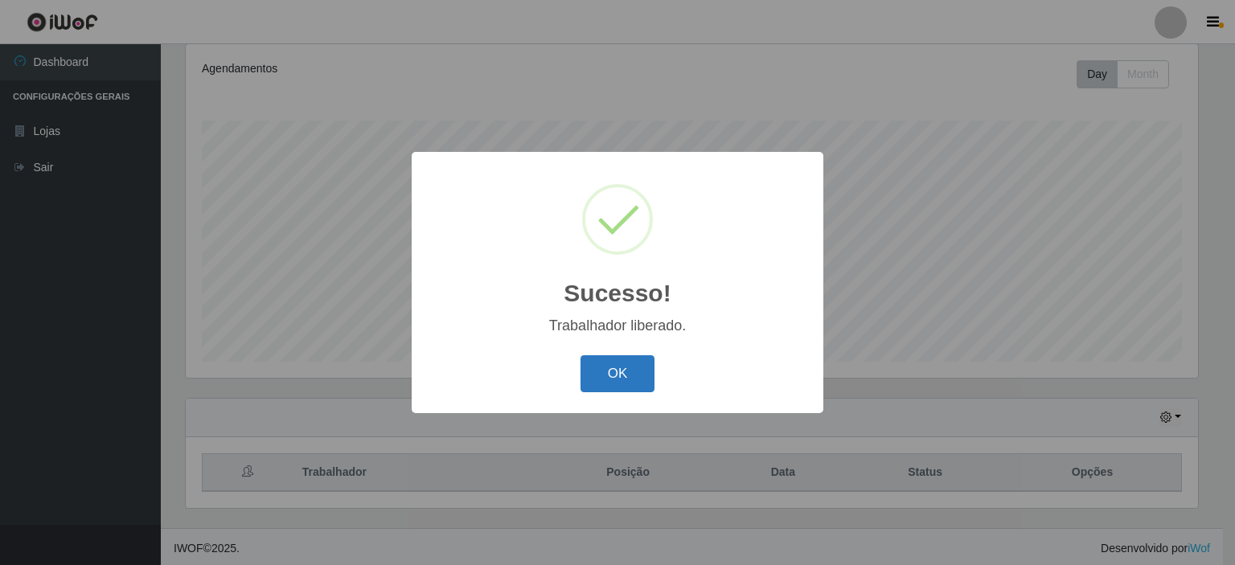
click at [633, 378] on button "OK" at bounding box center [618, 374] width 75 height 38
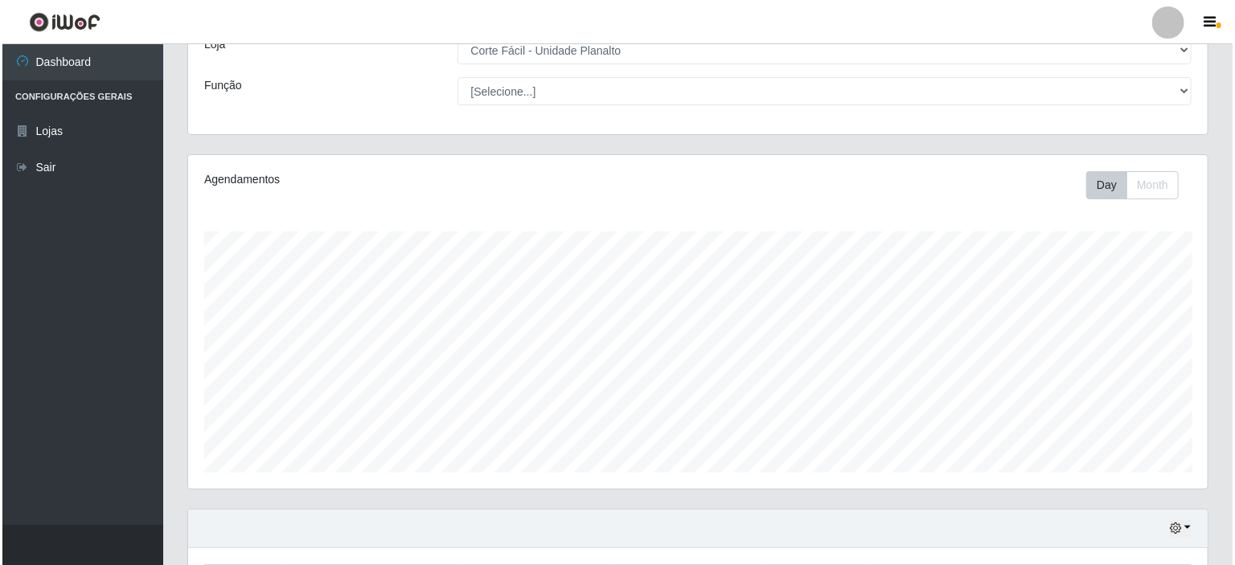
scroll to position [356, 0]
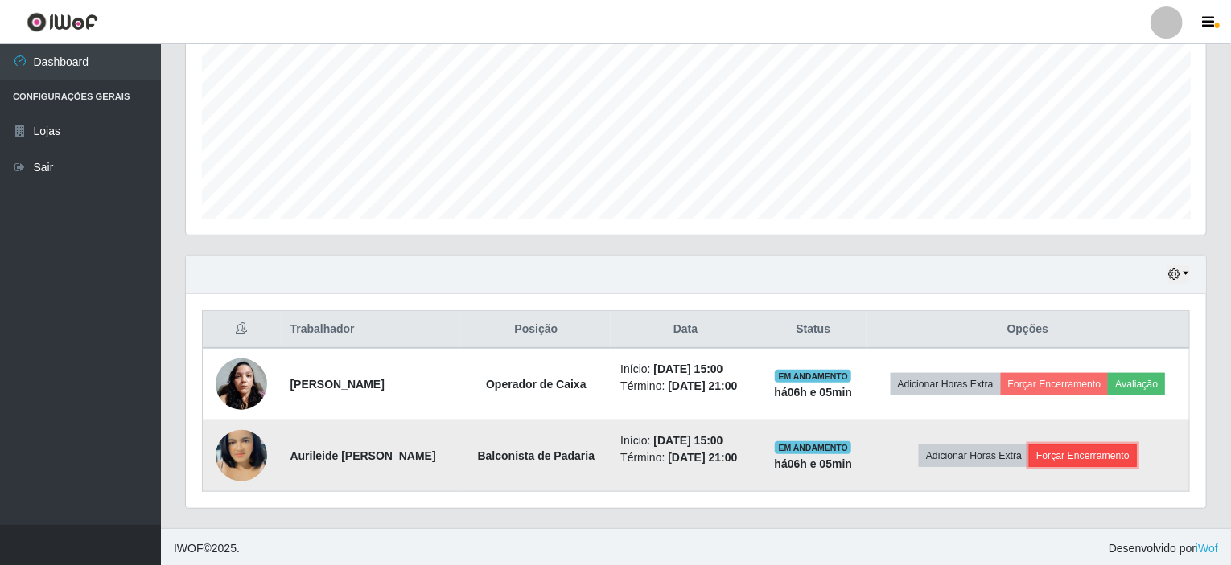
click at [1094, 454] on button "Forçar Encerramento" at bounding box center [1083, 456] width 108 height 23
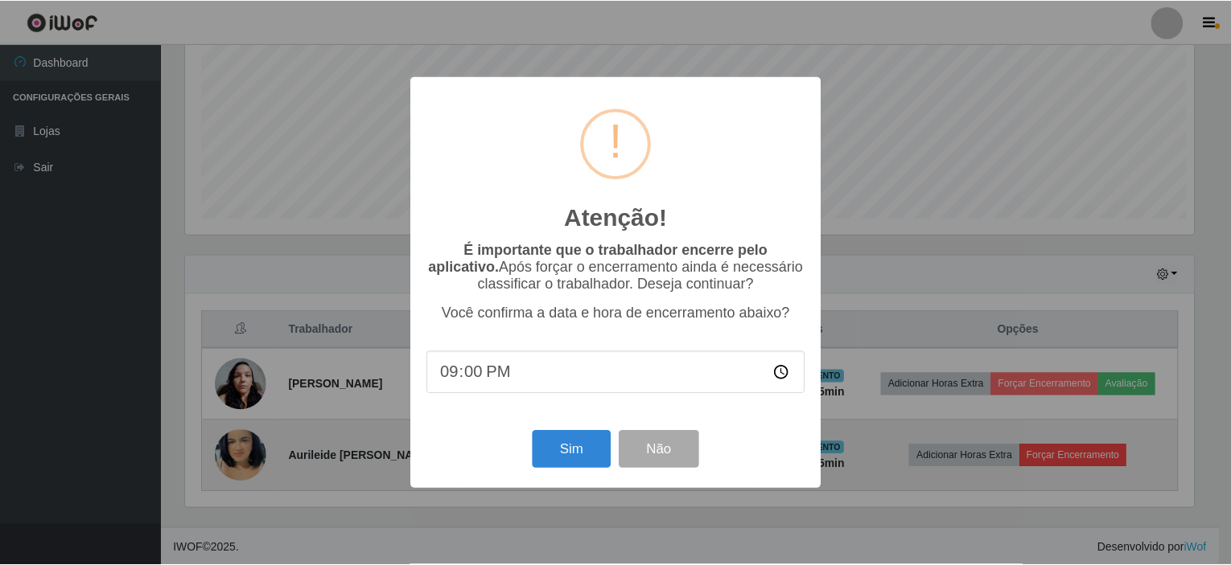
scroll to position [334, 1013]
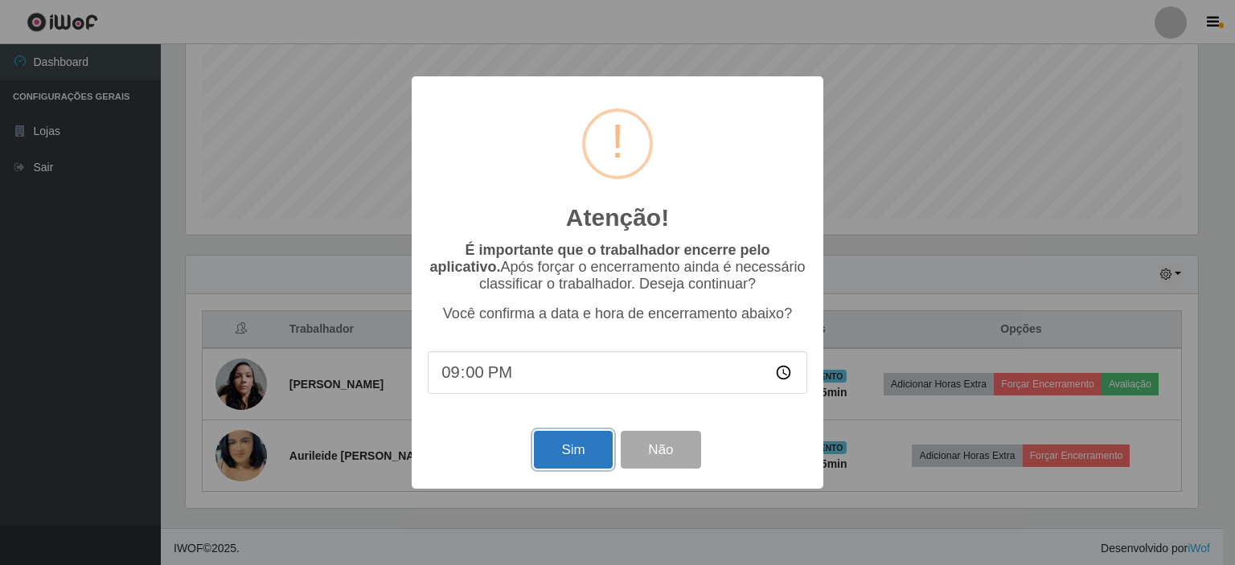
click at [557, 453] on button "Sim" at bounding box center [573, 450] width 78 height 38
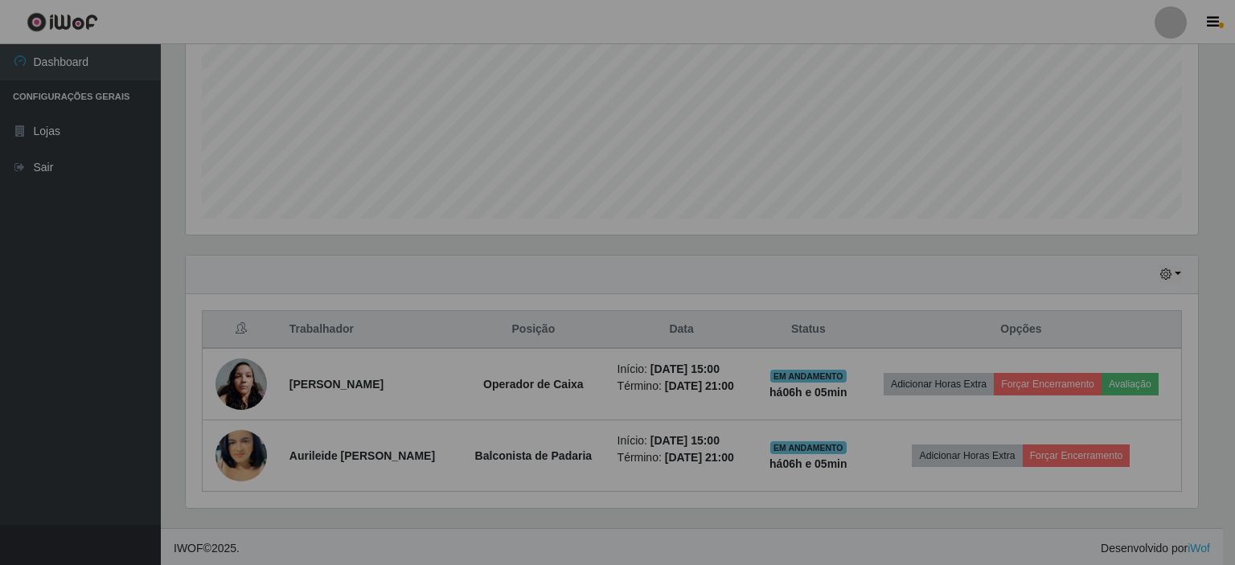
click at [557, 453] on div "Atenção! × É importante que o trabalhador encerre pelo aplicativo. Após forçar …" at bounding box center [617, 282] width 1235 height 565
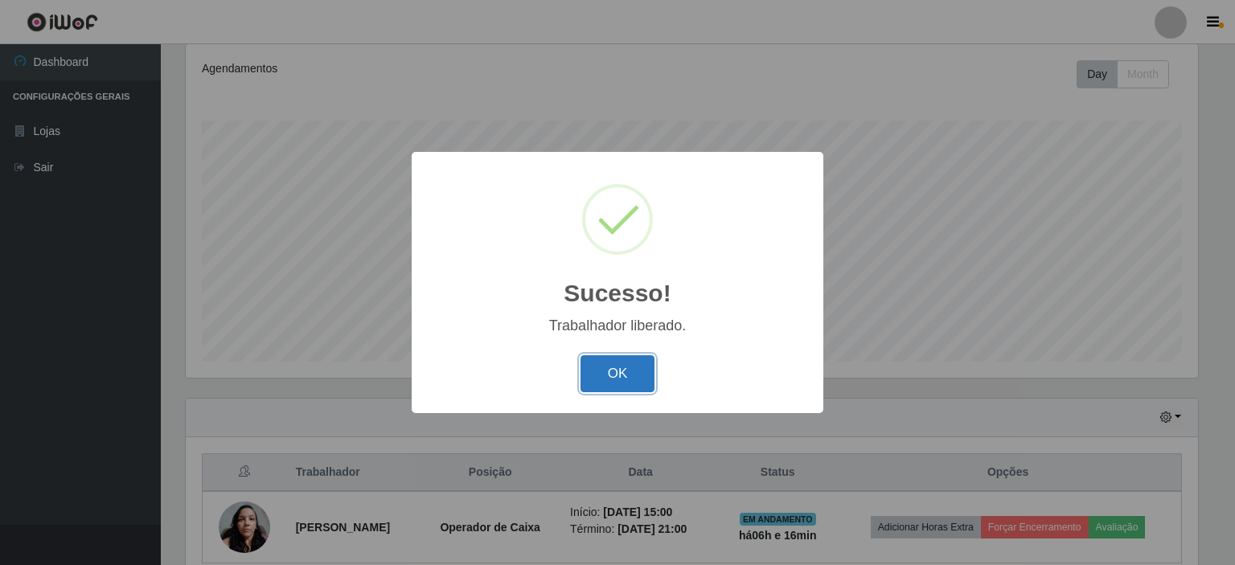
click at [623, 375] on button "OK" at bounding box center [618, 374] width 75 height 38
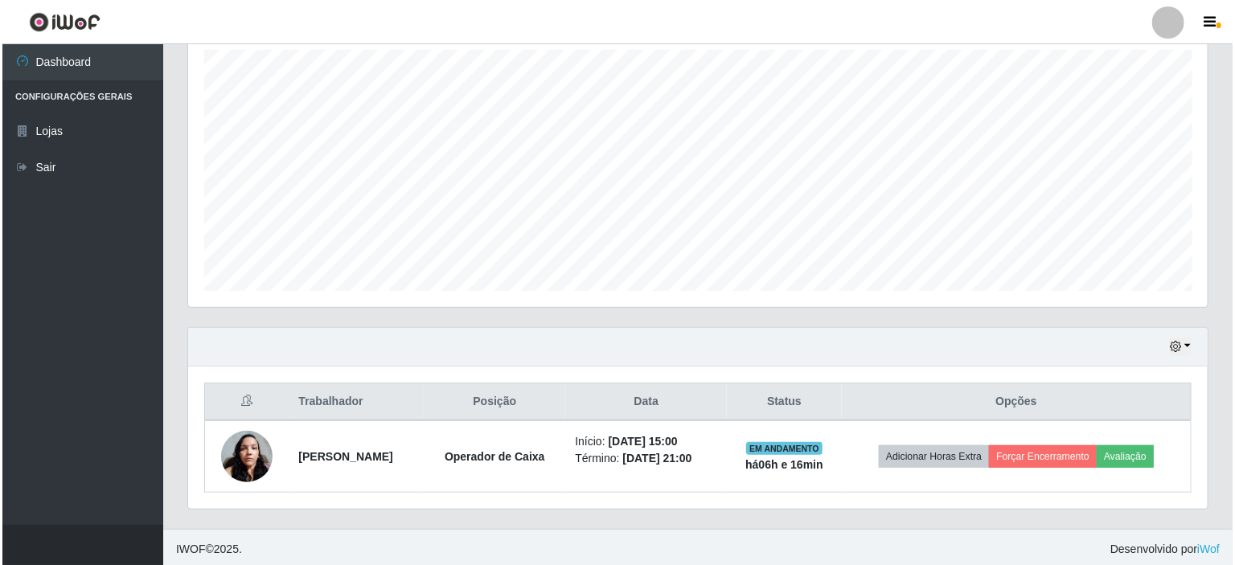
scroll to position [285, 0]
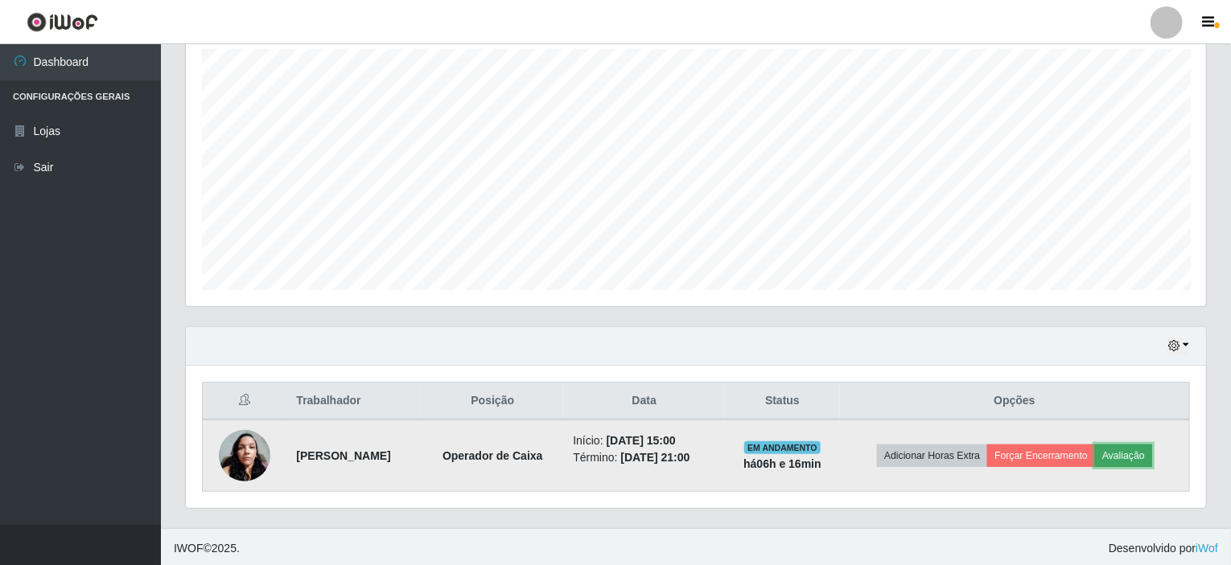
click at [1141, 453] on button "Avaliação" at bounding box center [1123, 456] width 57 height 23
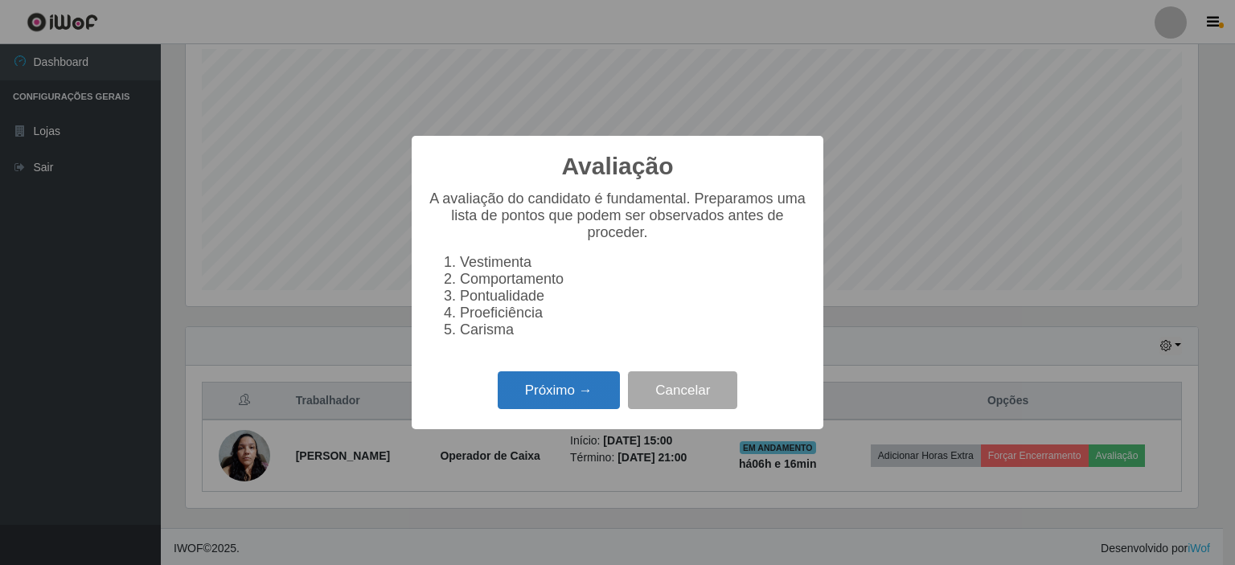
click at [549, 406] on button "Próximo →" at bounding box center [559, 391] width 122 height 38
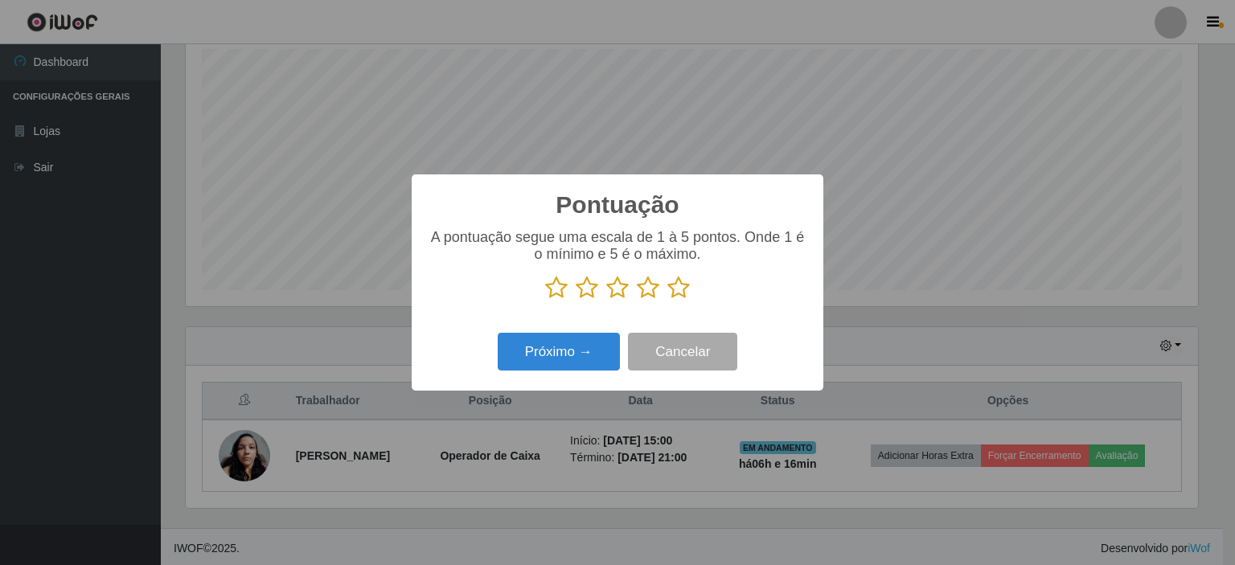
click at [645, 289] on icon at bounding box center [648, 288] width 23 height 24
click at [637, 300] on input "radio" at bounding box center [637, 300] width 0 height 0
click at [577, 353] on button "Próximo →" at bounding box center [559, 352] width 122 height 38
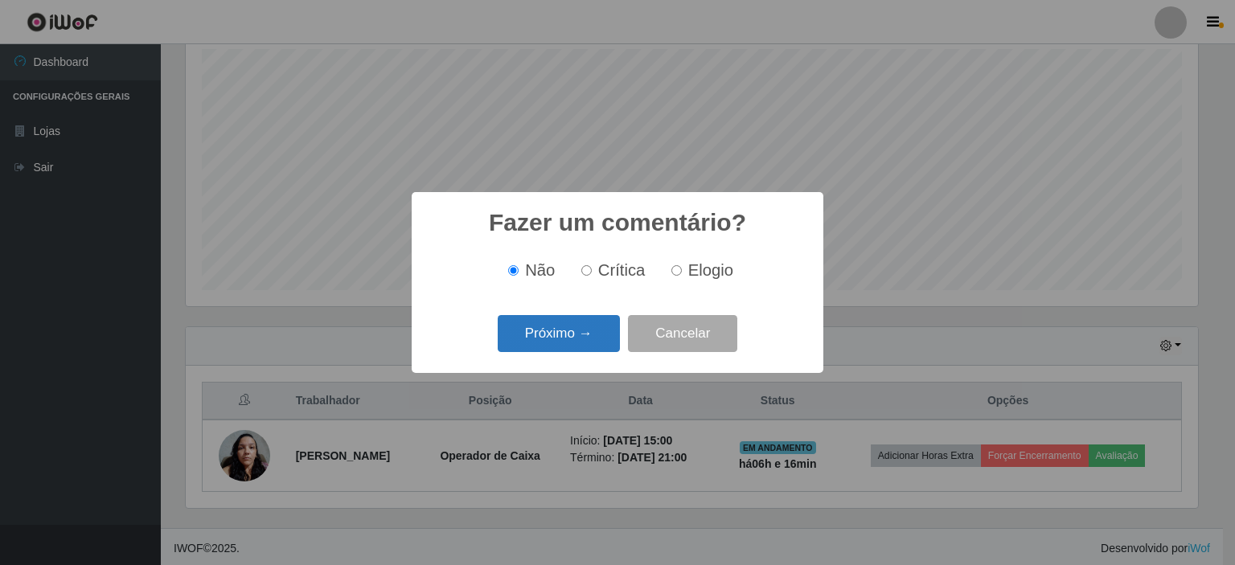
click at [556, 331] on button "Próximo →" at bounding box center [559, 334] width 122 height 38
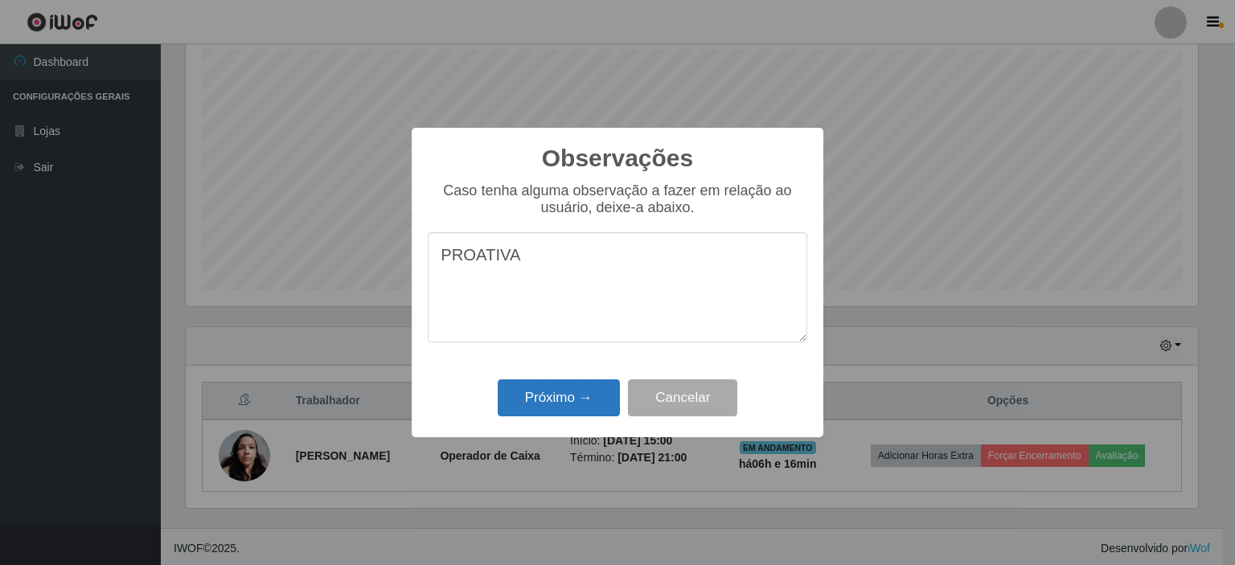
type textarea "PROATIVA"
click at [565, 392] on button "Próximo →" at bounding box center [559, 399] width 122 height 38
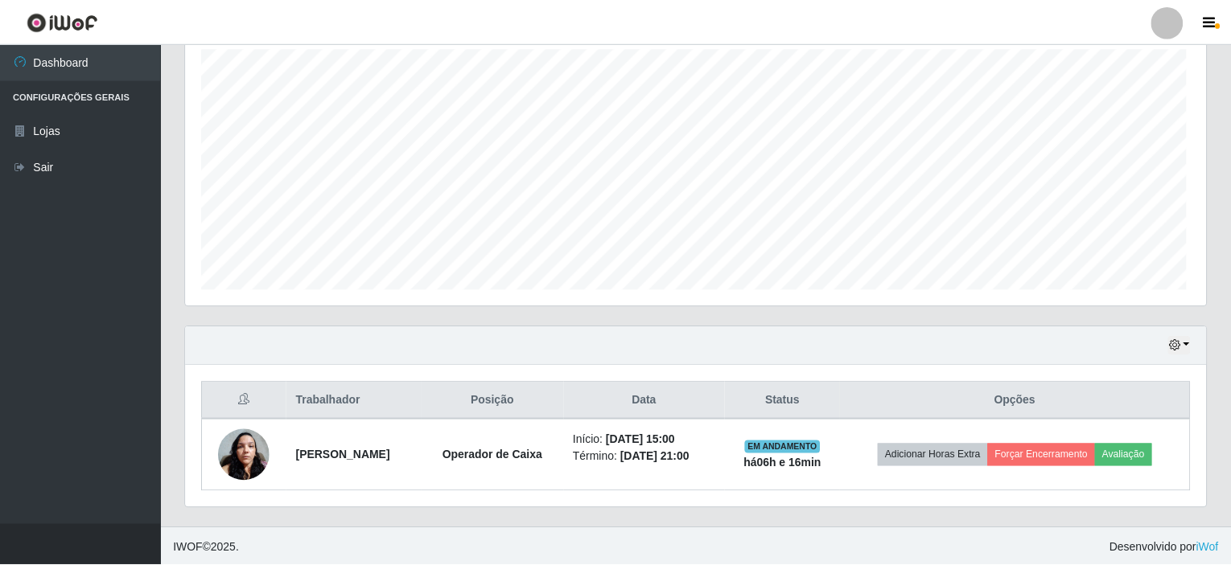
scroll to position [334, 1020]
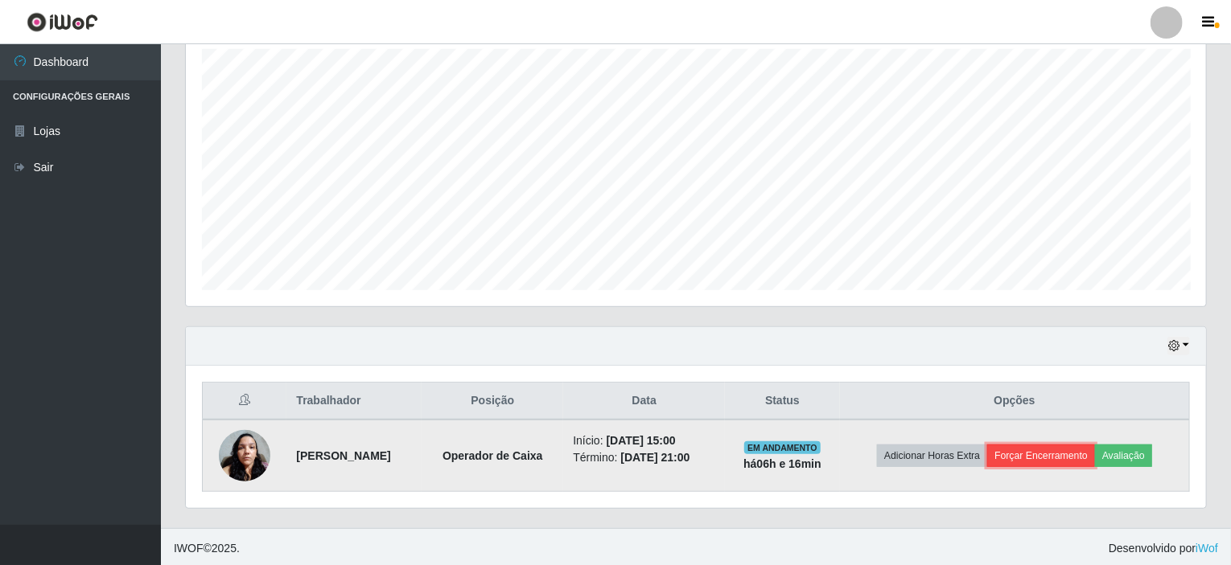
click at [1076, 452] on button "Forçar Encerramento" at bounding box center [1041, 456] width 108 height 23
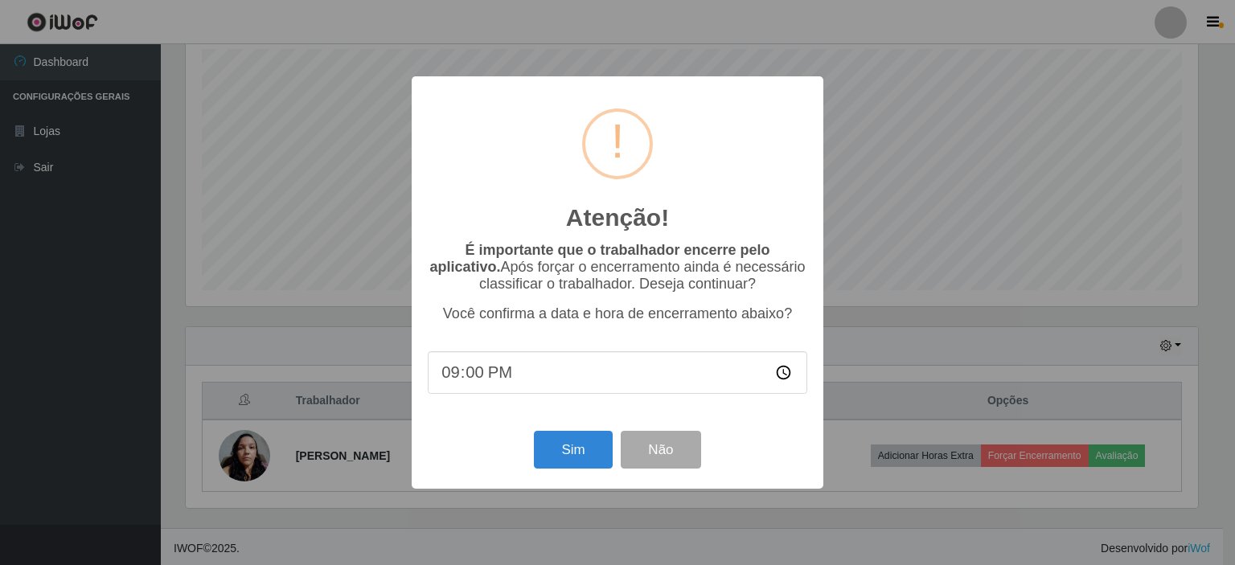
click at [479, 380] on input "21:00" at bounding box center [618, 372] width 380 height 43
click at [779, 377] on input "21:00" at bounding box center [618, 372] width 380 height 43
type input "21:03"
click at [573, 450] on button "Sim" at bounding box center [573, 450] width 78 height 38
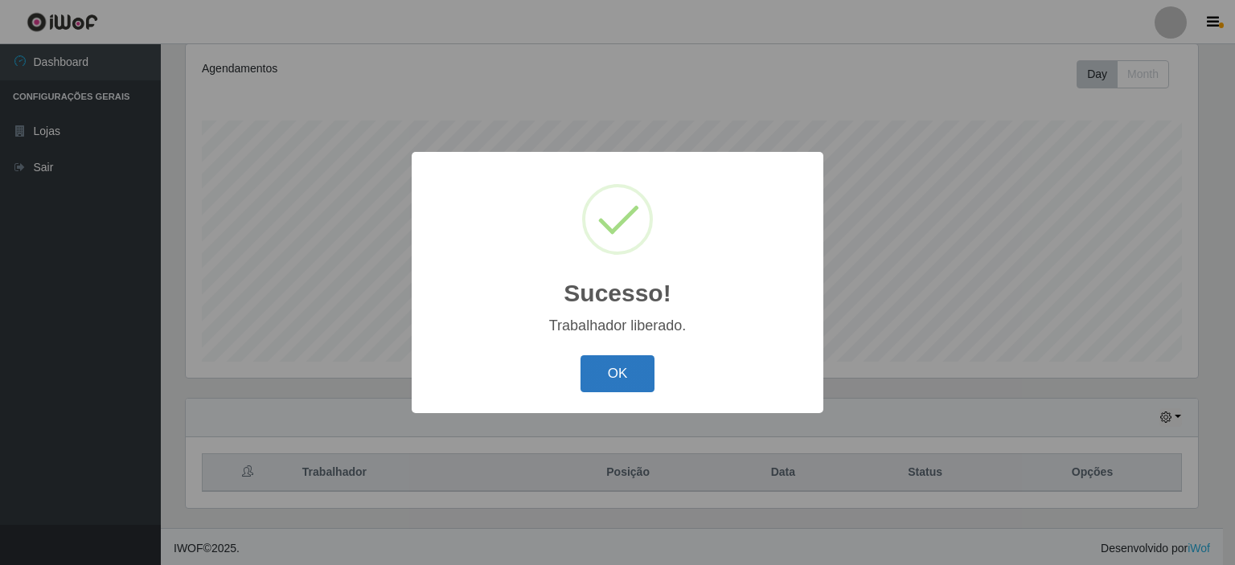
click at [639, 376] on button "OK" at bounding box center [618, 374] width 75 height 38
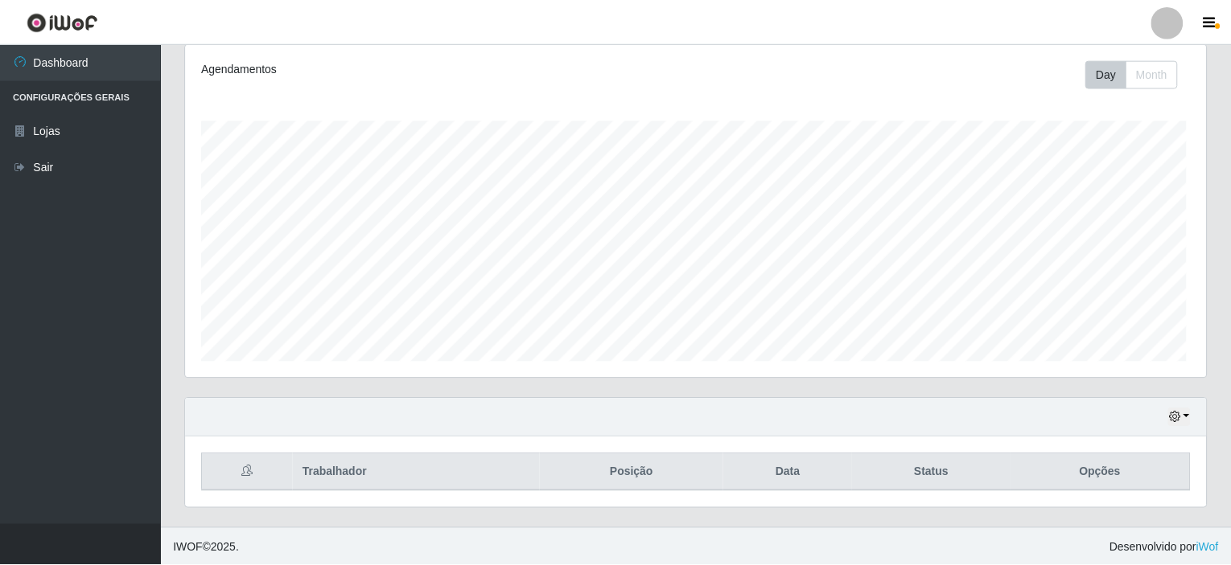
scroll to position [334, 1020]
